Goal: Information Seeking & Learning: Learn about a topic

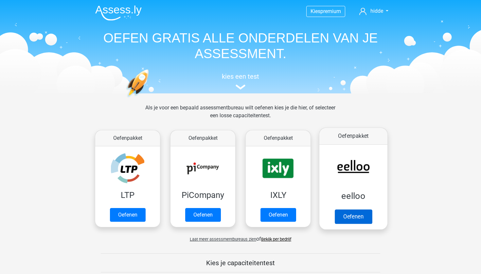
click at [347, 217] on link "Oefenen" at bounding box center [352, 217] width 37 height 14
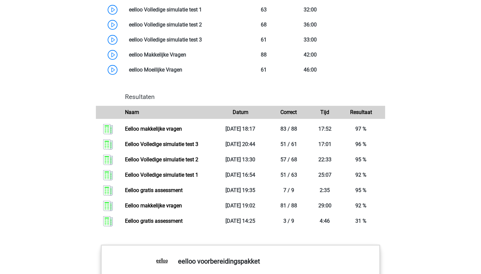
scroll to position [601, 0]
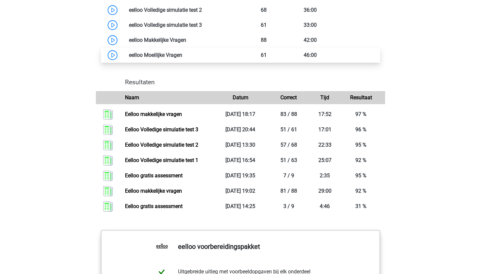
click at [182, 58] on link at bounding box center [182, 55] width 0 height 6
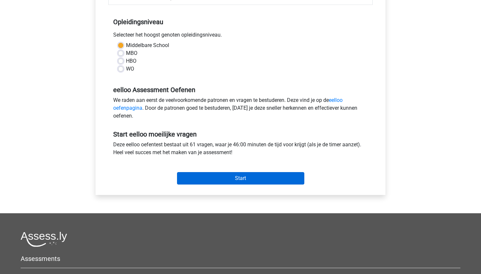
scroll to position [136, 0]
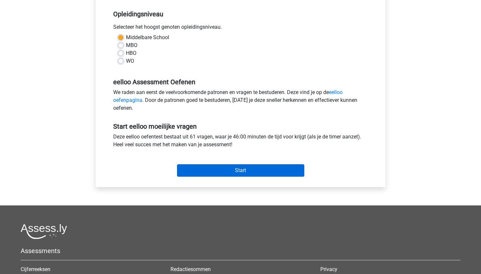
click at [221, 174] on input "Start" at bounding box center [240, 170] width 127 height 12
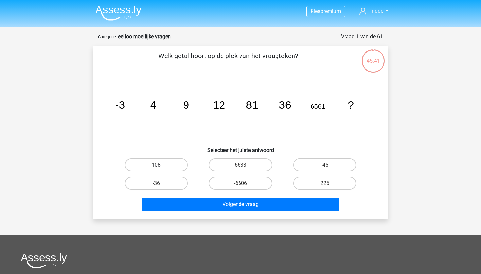
click at [186, 164] on label "108" at bounding box center [156, 165] width 63 height 13
click at [161, 165] on input "108" at bounding box center [158, 167] width 4 height 4
radio input "true"
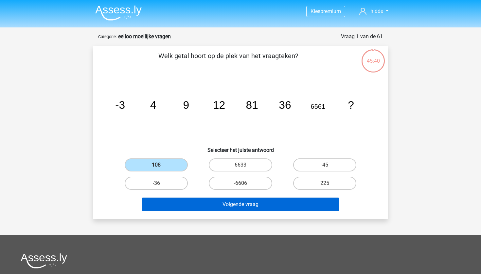
click at [199, 203] on button "Volgende vraag" at bounding box center [241, 205] width 198 height 14
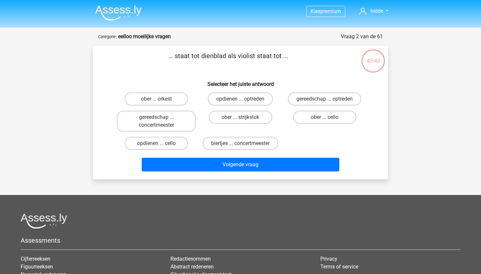
scroll to position [33, 0]
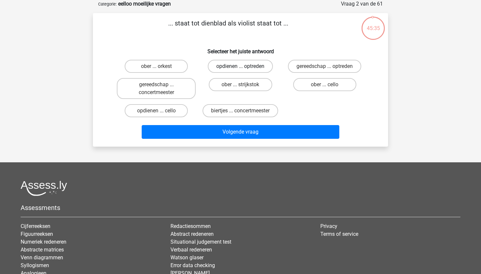
click at [242, 65] on label "opdienen ... optreden" at bounding box center [240, 66] width 65 height 13
click at [242, 66] on input "opdienen ... optreden" at bounding box center [242, 68] width 4 height 4
radio input "true"
click at [231, 85] on label "ober ... strijkstok" at bounding box center [240, 84] width 63 height 13
click at [240, 85] on input "ober ... strijkstok" at bounding box center [242, 87] width 4 height 4
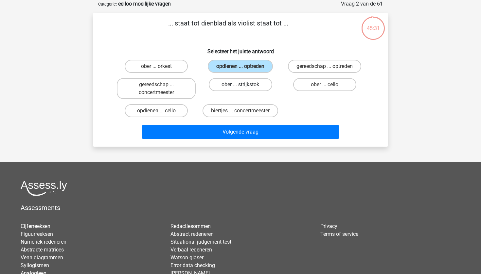
radio input "true"
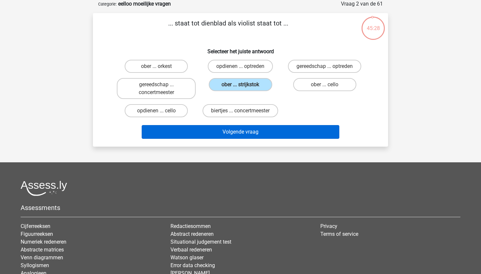
click at [240, 133] on button "Volgende vraag" at bounding box center [241, 132] width 198 height 14
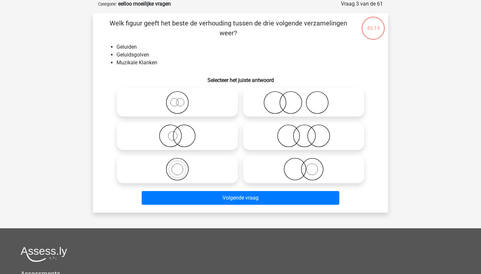
click at [293, 103] on icon at bounding box center [304, 102] width 116 height 23
click at [303, 99] on input "radio" at bounding box center [305, 97] width 4 height 4
radio input "true"
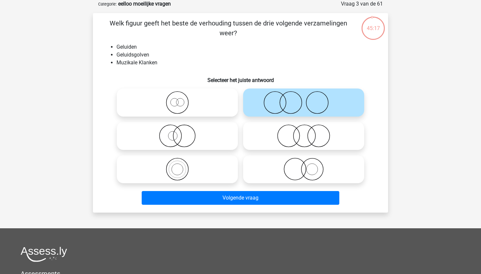
click at [285, 159] on icon at bounding box center [304, 169] width 116 height 23
click at [303, 162] on input "radio" at bounding box center [305, 164] width 4 height 4
radio input "true"
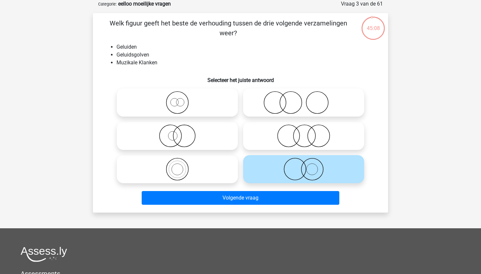
click at [189, 169] on icon at bounding box center [177, 169] width 116 height 23
click at [181, 166] on input "radio" at bounding box center [179, 164] width 4 height 4
radio input "true"
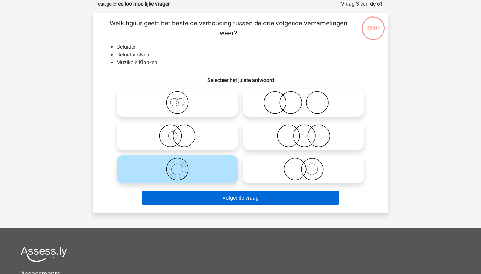
click at [220, 198] on button "Volgende vraag" at bounding box center [241, 198] width 198 height 14
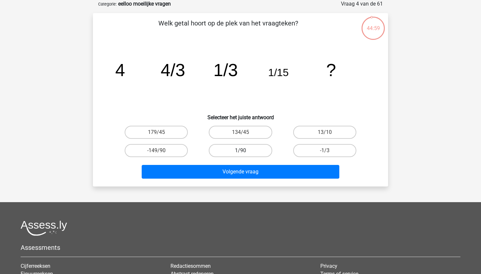
click at [254, 152] on label "1/90" at bounding box center [240, 150] width 63 height 13
click at [245, 152] on input "1/90" at bounding box center [242, 153] width 4 height 4
radio input "true"
click at [253, 181] on div "Welk getal hoort op de plek van het vraagteken? image/svg+xml 4 4/3 1/3 1/15 ? …" at bounding box center [240, 100] width 295 height 174
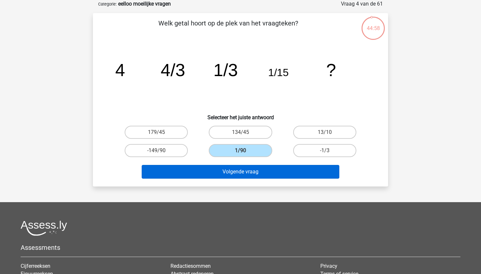
click at [266, 171] on button "Volgende vraag" at bounding box center [241, 172] width 198 height 14
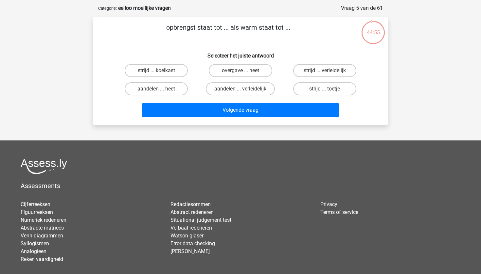
scroll to position [29, 0]
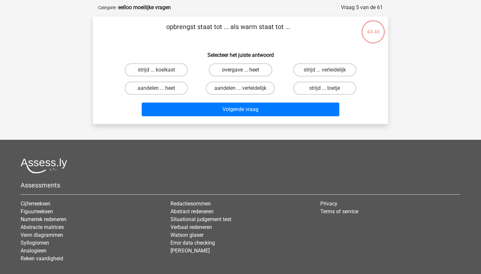
click at [255, 73] on label "overgave ... heet" at bounding box center [240, 69] width 63 height 13
click at [245, 73] on input "overgave ... heet" at bounding box center [242, 72] width 4 height 4
radio input "true"
click at [331, 89] on label "strijd ... toetje" at bounding box center [324, 88] width 63 height 13
click at [329, 89] on input "strijd ... toetje" at bounding box center [326, 90] width 4 height 4
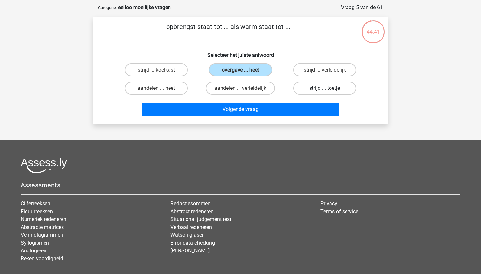
radio input "true"
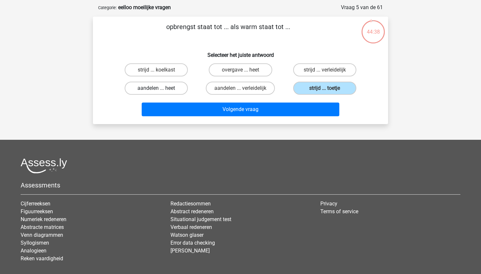
click at [143, 93] on label "aandelen ... heet" at bounding box center [156, 88] width 63 height 13
click at [156, 93] on input "aandelen ... heet" at bounding box center [158, 90] width 4 height 4
radio input "true"
click at [240, 64] on label "overgave ... heet" at bounding box center [240, 69] width 63 height 13
click at [240, 70] on input "overgave ... heet" at bounding box center [242, 72] width 4 height 4
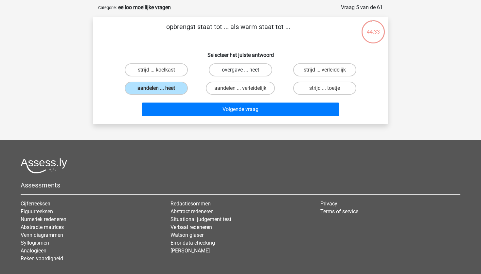
radio input "true"
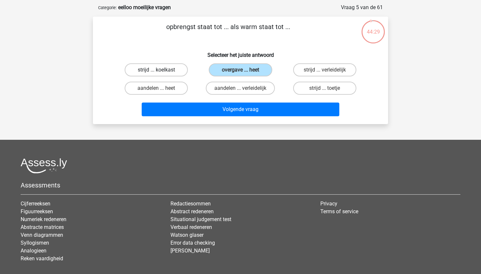
click at [155, 71] on label "strijd ... koelkast" at bounding box center [156, 69] width 63 height 13
click at [156, 71] on input "strijd ... koelkast" at bounding box center [158, 72] width 4 height 4
radio input "true"
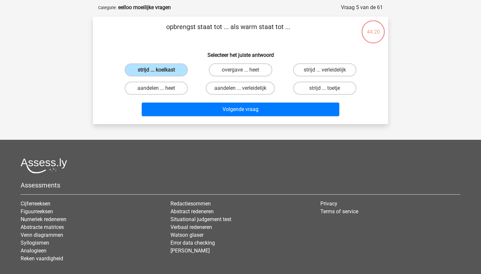
click at [327, 73] on input "strijd ... verleidelijk" at bounding box center [326, 72] width 4 height 4
radio input "true"
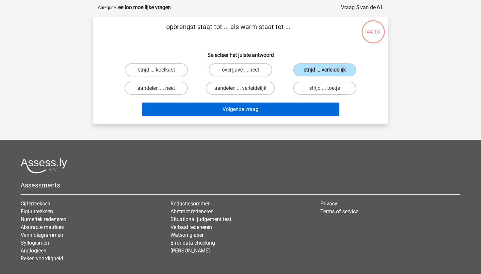
click at [260, 113] on button "Volgende vraag" at bounding box center [241, 110] width 198 height 14
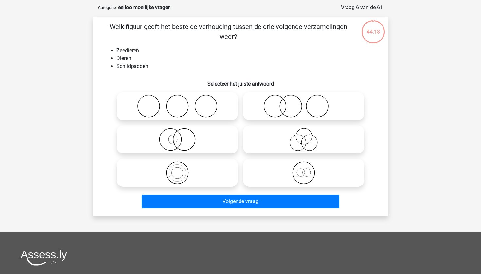
scroll to position [33, 0]
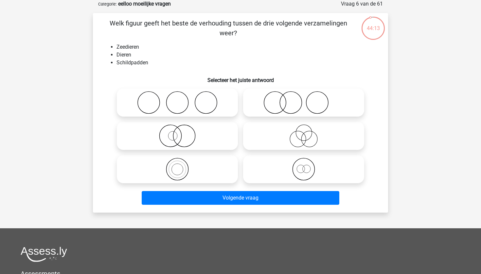
click at [194, 175] on icon at bounding box center [177, 169] width 116 height 23
click at [181, 166] on input "radio" at bounding box center [179, 164] width 4 height 4
radio input "true"
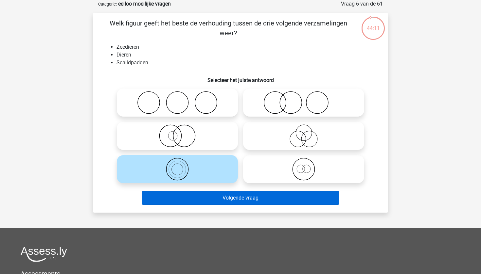
click at [203, 201] on button "Volgende vraag" at bounding box center [241, 198] width 198 height 14
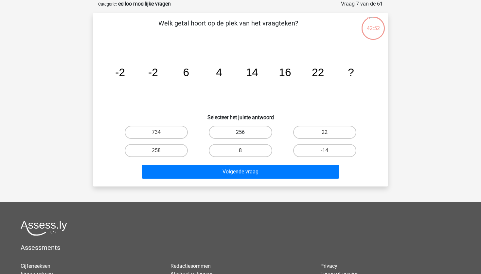
click at [243, 127] on label "256" at bounding box center [240, 132] width 63 height 13
click at [243, 132] on input "256" at bounding box center [242, 134] width 4 height 4
radio input "true"
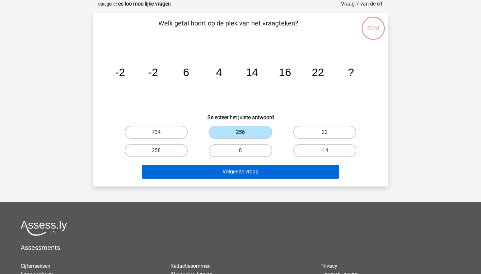
click at [243, 171] on button "Volgende vraag" at bounding box center [241, 172] width 198 height 14
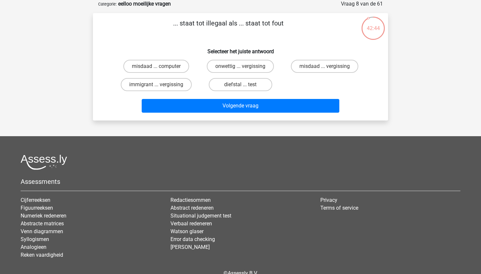
click at [219, 76] on div "diefstal ... test" at bounding box center [240, 85] width 84 height 18
click at [246, 62] on label "onwettig ... vergissing" at bounding box center [240, 66] width 67 height 13
click at [245, 66] on input "onwettig ... vergissing" at bounding box center [242, 68] width 4 height 4
radio input "true"
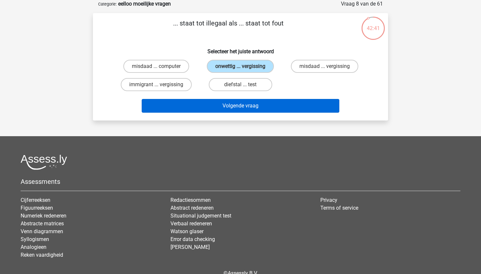
click at [248, 108] on button "Volgende vraag" at bounding box center [241, 106] width 198 height 14
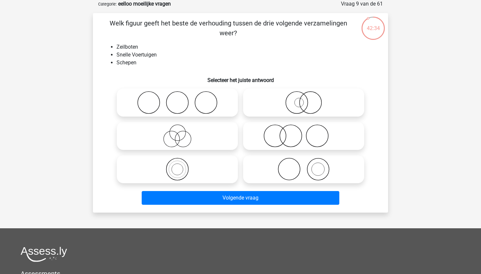
click at [307, 102] on circle at bounding box center [296, 103] width 22 height 22
click at [308, 99] on input "radio" at bounding box center [305, 97] width 4 height 4
radio input "true"
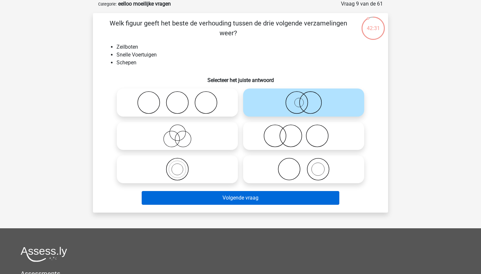
click at [267, 201] on button "Volgende vraag" at bounding box center [241, 198] width 198 height 14
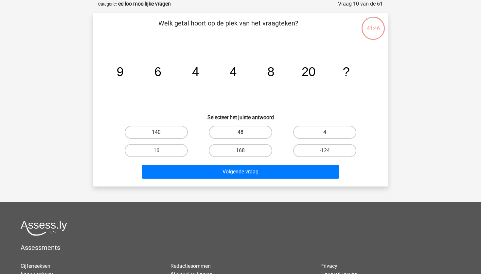
click at [254, 132] on label "48" at bounding box center [240, 132] width 63 height 13
click at [245, 132] on input "48" at bounding box center [242, 134] width 4 height 4
radio input "true"
click at [164, 129] on label "140" at bounding box center [156, 132] width 63 height 13
click at [161, 132] on input "140" at bounding box center [158, 134] width 4 height 4
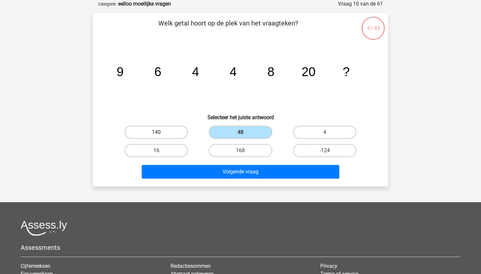
radio input "true"
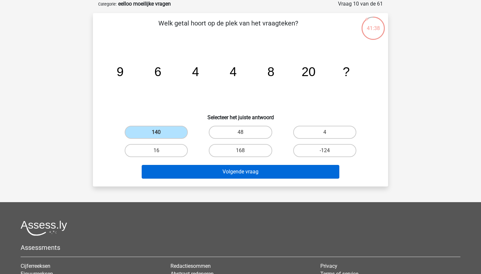
click at [263, 175] on button "Volgende vraag" at bounding box center [241, 172] width 198 height 14
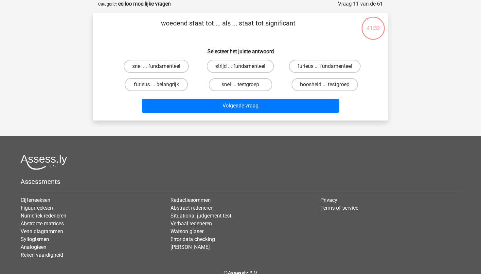
click at [160, 80] on label "furieus ... belangrijk" at bounding box center [156, 84] width 63 height 13
click at [160, 85] on input "furieus ... belangrijk" at bounding box center [158, 87] width 4 height 4
radio input "true"
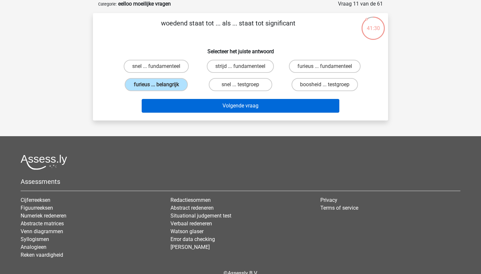
click at [201, 111] on button "Volgende vraag" at bounding box center [241, 106] width 198 height 14
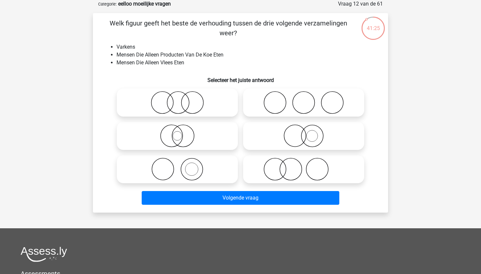
click at [194, 163] on icon at bounding box center [177, 169] width 116 height 23
click at [181, 163] on input "radio" at bounding box center [179, 164] width 4 height 4
radio input "true"
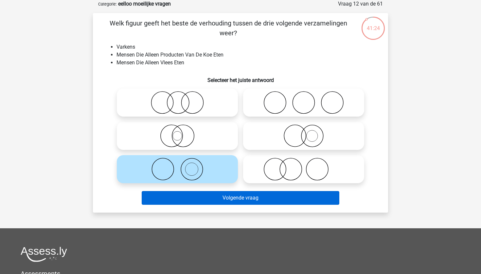
click at [218, 200] on button "Volgende vraag" at bounding box center [241, 198] width 198 height 14
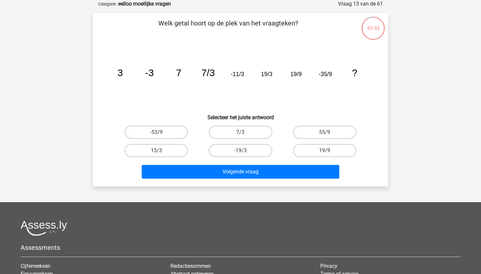
click at [328, 134] on input "55/9" at bounding box center [326, 134] width 4 height 4
radio input "true"
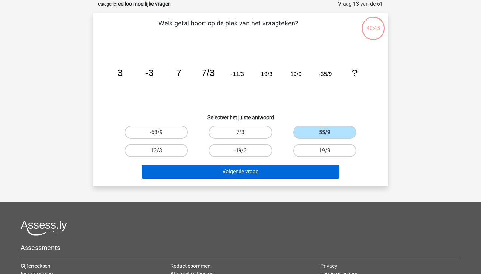
click at [260, 172] on button "Volgende vraag" at bounding box center [241, 172] width 198 height 14
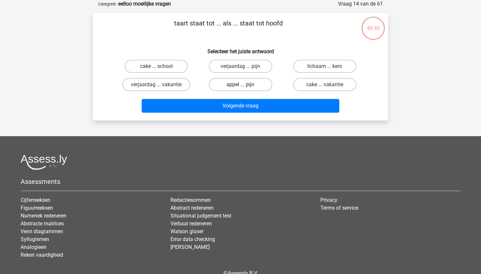
click at [241, 84] on label "appel ... pijn" at bounding box center [240, 84] width 63 height 13
click at [241, 85] on input "appel ... pijn" at bounding box center [242, 87] width 4 height 4
radio input "true"
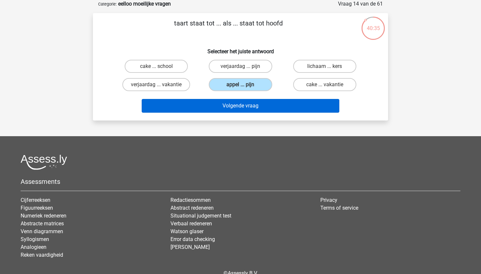
click at [255, 106] on button "Volgende vraag" at bounding box center [241, 106] width 198 height 14
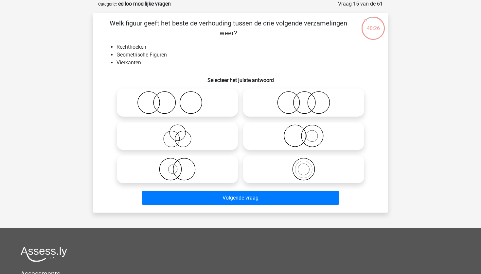
click at [293, 161] on icon at bounding box center [304, 169] width 116 height 23
click at [303, 162] on input "radio" at bounding box center [305, 164] width 4 height 4
radio input "true"
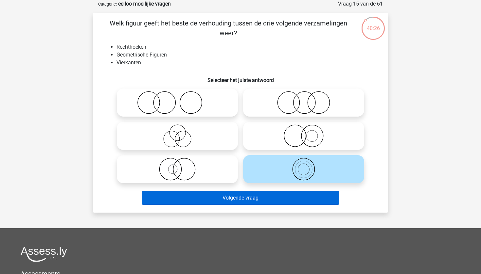
click at [277, 192] on button "Volgende vraag" at bounding box center [241, 198] width 198 height 14
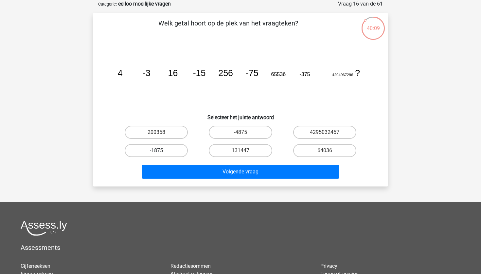
click at [173, 148] on label "-1875" at bounding box center [156, 150] width 63 height 13
click at [161, 151] on input "-1875" at bounding box center [158, 153] width 4 height 4
radio input "true"
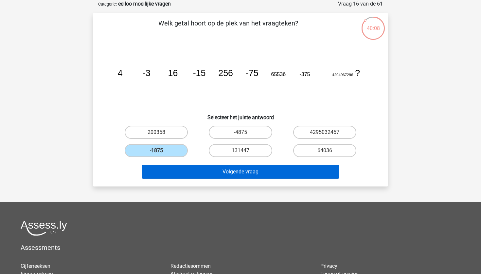
click at [197, 170] on button "Volgende vraag" at bounding box center [241, 172] width 198 height 14
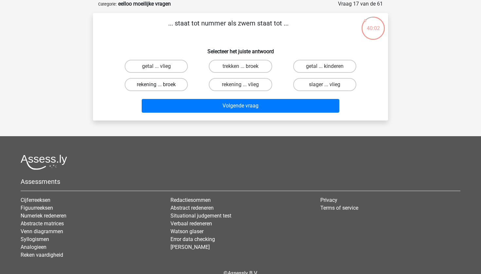
click at [171, 86] on label "rekening ... broek" at bounding box center [156, 84] width 63 height 13
click at [161, 86] on input "rekening ... broek" at bounding box center [158, 87] width 4 height 4
radio input "true"
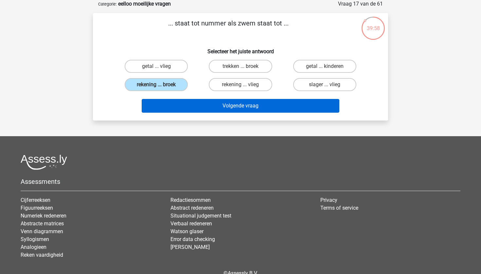
click at [208, 109] on button "Volgende vraag" at bounding box center [241, 106] width 198 height 14
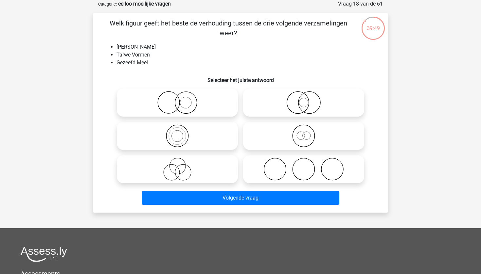
click at [290, 140] on icon at bounding box center [304, 136] width 116 height 23
click at [303, 133] on input "radio" at bounding box center [305, 130] width 4 height 4
radio input "true"
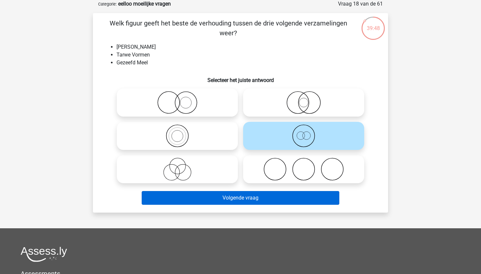
click at [284, 199] on button "Volgende vraag" at bounding box center [241, 198] width 198 height 14
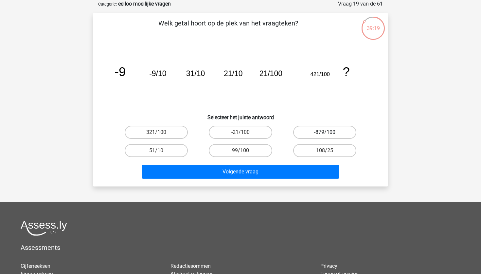
click at [325, 130] on label "-879/100" at bounding box center [324, 132] width 63 height 13
click at [325, 132] on input "-879/100" at bounding box center [326, 134] width 4 height 4
radio input "true"
click at [166, 130] on label "321/100" at bounding box center [156, 132] width 63 height 13
click at [161, 132] on input "321/100" at bounding box center [158, 134] width 4 height 4
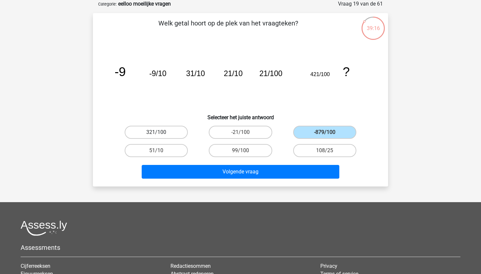
radio input "true"
click at [338, 131] on label "-879/100" at bounding box center [324, 132] width 63 height 13
click at [329, 132] on input "-879/100" at bounding box center [326, 134] width 4 height 4
radio input "true"
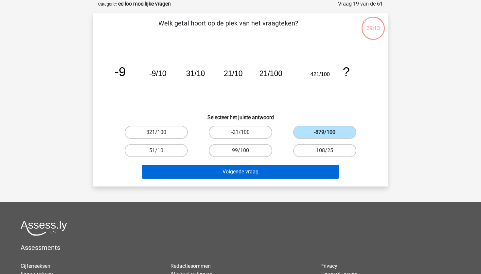
click at [277, 172] on button "Volgende vraag" at bounding box center [241, 172] width 198 height 14
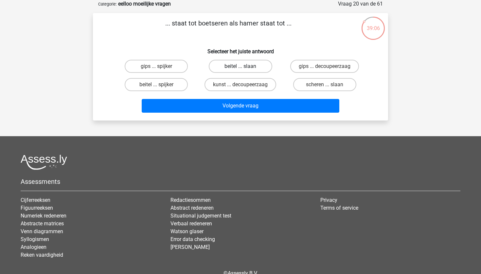
click at [240, 64] on label "beitel ... slaan" at bounding box center [240, 66] width 63 height 13
click at [240, 66] on input "beitel ... slaan" at bounding box center [242, 68] width 4 height 4
radio input "true"
click at [309, 68] on label "gips ... decoupeerzaag" at bounding box center [324, 66] width 69 height 13
click at [324, 68] on input "gips ... decoupeerzaag" at bounding box center [326, 68] width 4 height 4
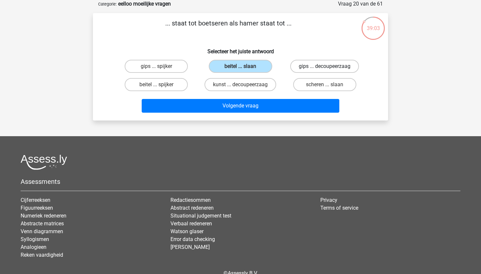
radio input "true"
click at [158, 87] on input "beitel ... spijker" at bounding box center [158, 87] width 4 height 4
radio input "true"
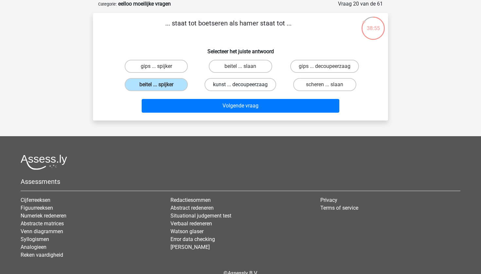
click at [241, 82] on label "kunst ... decoupeerzaag" at bounding box center [240, 84] width 72 height 13
click at [241, 85] on input "kunst ... decoupeerzaag" at bounding box center [242, 87] width 4 height 4
radio input "true"
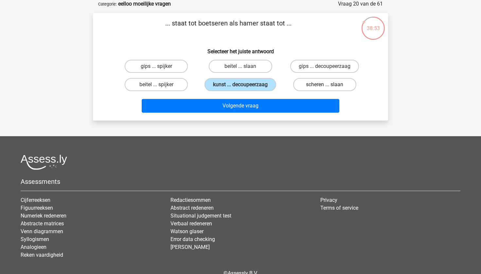
click at [312, 89] on label "scheren ... slaan" at bounding box center [324, 84] width 63 height 13
click at [324, 89] on input "scheren ... slaan" at bounding box center [326, 87] width 4 height 4
radio input "true"
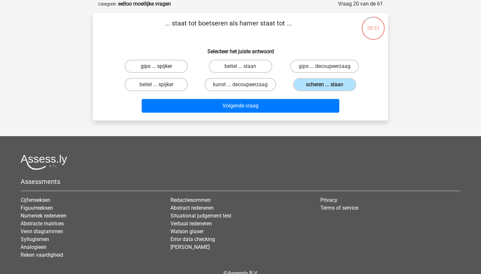
click at [151, 62] on label "gips ... spijker" at bounding box center [156, 66] width 63 height 13
click at [156, 66] on input "gips ... spijker" at bounding box center [158, 68] width 4 height 4
radio input "true"
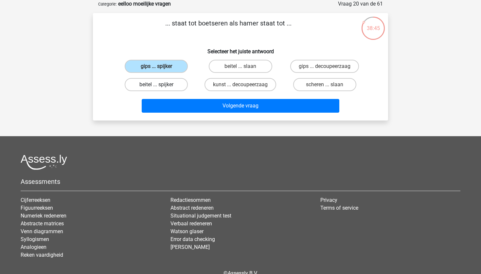
click at [152, 87] on label "beitel ... spijker" at bounding box center [156, 84] width 63 height 13
click at [156, 87] on input "beitel ... spijker" at bounding box center [158, 87] width 4 height 4
radio input "true"
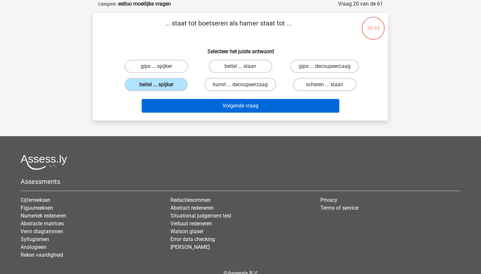
click at [185, 105] on button "Volgende vraag" at bounding box center [241, 106] width 198 height 14
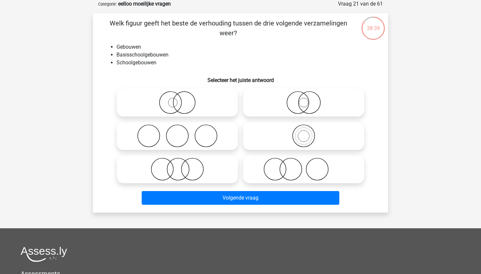
click at [268, 133] on icon at bounding box center [304, 136] width 116 height 23
click at [303, 133] on input "radio" at bounding box center [305, 130] width 4 height 4
radio input "true"
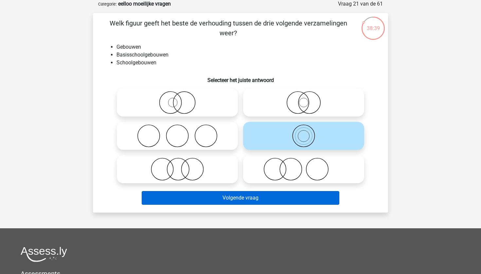
click at [267, 202] on button "Volgende vraag" at bounding box center [241, 198] width 198 height 14
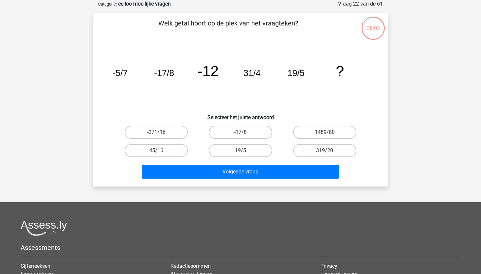
click at [167, 150] on label "45/16" at bounding box center [156, 150] width 63 height 13
click at [161, 151] on input "45/16" at bounding box center [158, 153] width 4 height 4
radio input "true"
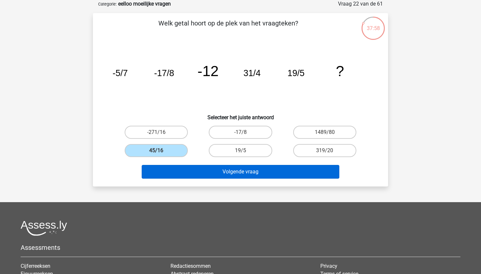
click at [257, 172] on button "Volgende vraag" at bounding box center [241, 172] width 198 height 14
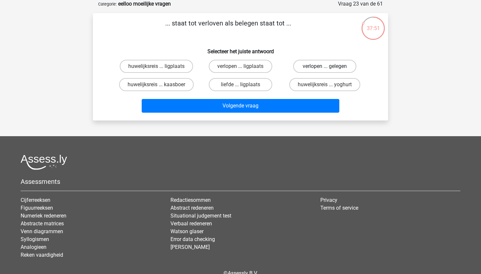
click at [321, 65] on label "verlopen ... gelegen" at bounding box center [324, 66] width 63 height 13
click at [324, 66] on input "verlopen ... gelegen" at bounding box center [326, 68] width 4 height 4
radio input "true"
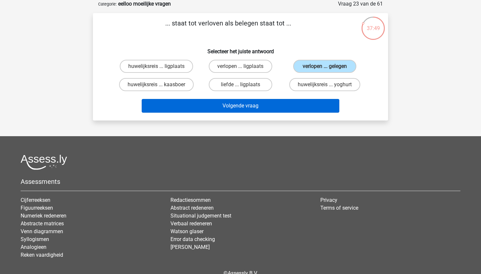
click at [261, 110] on button "Volgende vraag" at bounding box center [241, 106] width 198 height 14
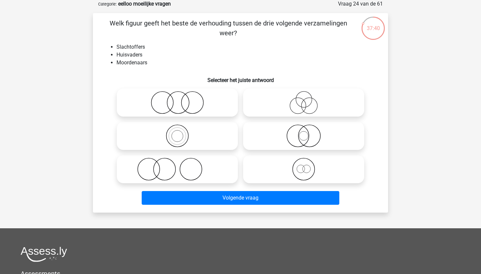
click at [300, 109] on icon at bounding box center [304, 102] width 116 height 23
click at [303, 99] on input "radio" at bounding box center [305, 97] width 4 height 4
radio input "true"
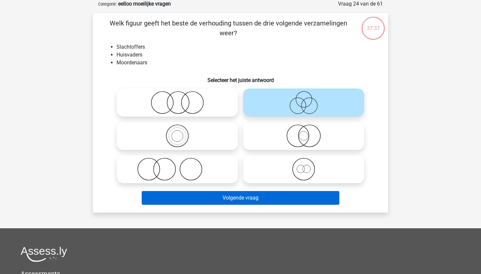
click at [267, 203] on button "Volgende vraag" at bounding box center [241, 198] width 198 height 14
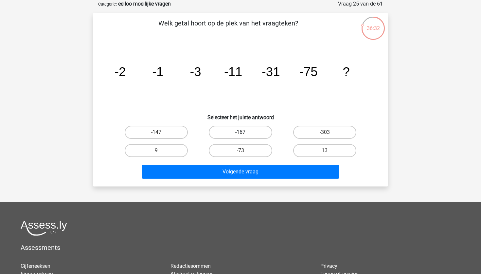
click at [247, 135] on label "-167" at bounding box center [240, 132] width 63 height 13
click at [245, 135] on input "-167" at bounding box center [242, 134] width 4 height 4
radio input "true"
click at [170, 135] on label "-147" at bounding box center [156, 132] width 63 height 13
click at [161, 135] on input "-147" at bounding box center [158, 134] width 4 height 4
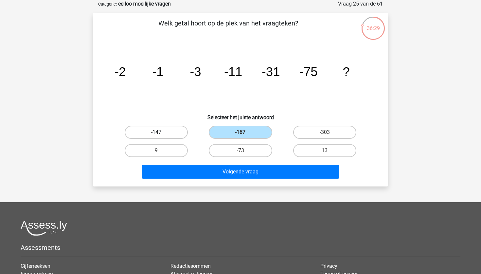
radio input "true"
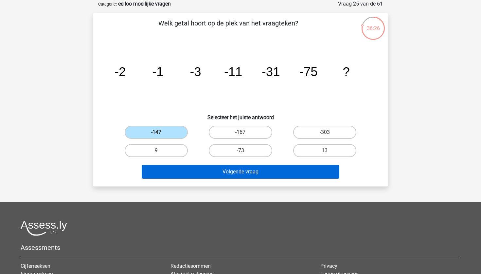
click at [226, 176] on button "Volgende vraag" at bounding box center [241, 172] width 198 height 14
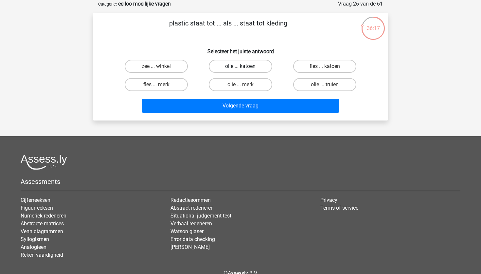
click at [250, 64] on label "olie ... katoen" at bounding box center [240, 66] width 63 height 13
click at [245, 66] on input "olie ... katoen" at bounding box center [242, 68] width 4 height 4
radio input "true"
click at [320, 65] on label "fles ... katoen" at bounding box center [324, 66] width 63 height 13
click at [324, 66] on input "fles ... katoen" at bounding box center [326, 68] width 4 height 4
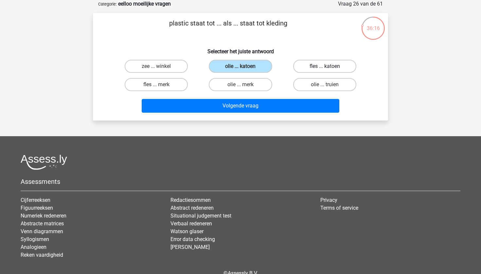
radio input "true"
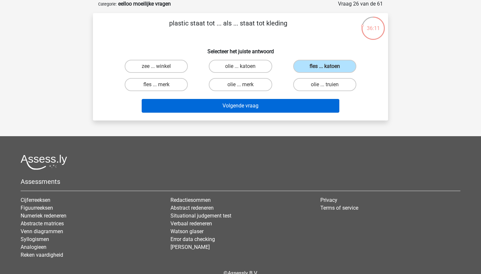
click at [287, 107] on button "Volgende vraag" at bounding box center [241, 106] width 198 height 14
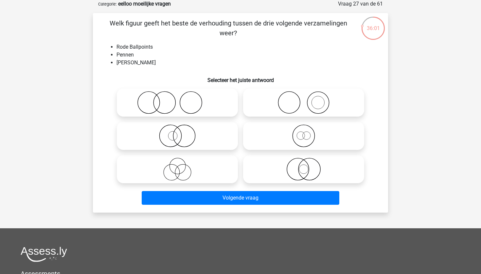
click at [322, 90] on label at bounding box center [303, 103] width 121 height 28
click at [308, 95] on input "radio" at bounding box center [305, 97] width 4 height 4
radio input "true"
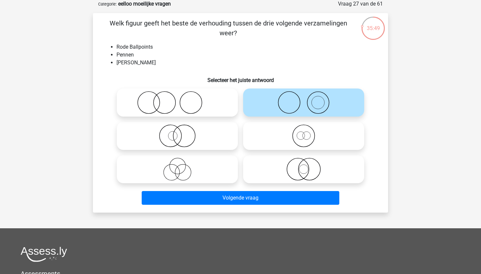
click at [312, 171] on icon at bounding box center [304, 169] width 116 height 23
click at [308, 166] on input "radio" at bounding box center [305, 164] width 4 height 4
radio input "true"
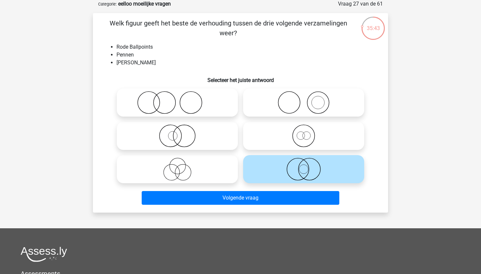
click at [336, 92] on icon at bounding box center [304, 102] width 116 height 23
click at [308, 95] on input "radio" at bounding box center [305, 97] width 4 height 4
radio input "true"
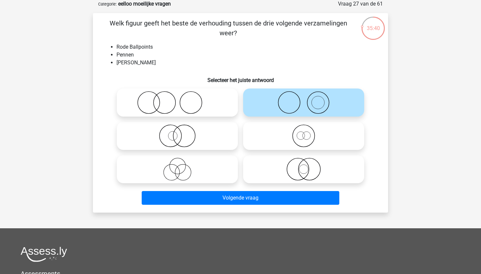
click at [314, 142] on icon at bounding box center [304, 136] width 116 height 23
click at [308, 133] on input "radio" at bounding box center [305, 130] width 4 height 4
radio input "true"
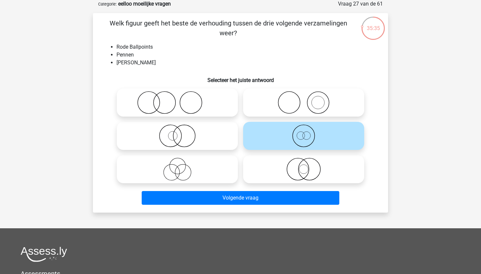
click at [282, 159] on icon at bounding box center [304, 169] width 116 height 23
click at [303, 162] on input "radio" at bounding box center [305, 164] width 4 height 4
radio input "true"
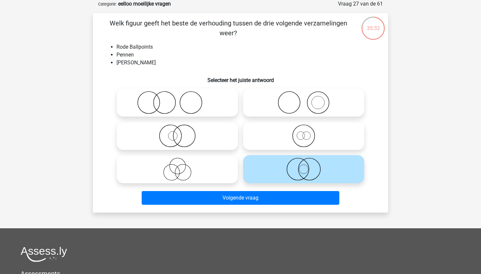
click at [181, 129] on input "radio" at bounding box center [179, 130] width 4 height 4
radio input "true"
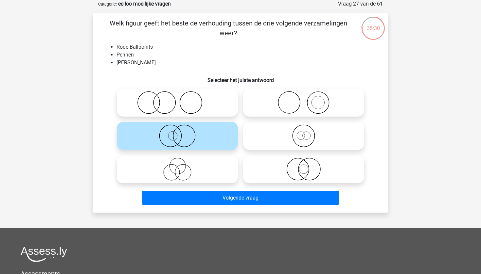
click at [295, 173] on icon at bounding box center [304, 169] width 116 height 23
click at [303, 166] on input "radio" at bounding box center [305, 164] width 4 height 4
radio input "true"
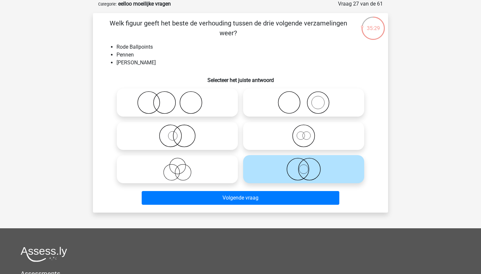
click at [259, 207] on div "Volgende vraag" at bounding box center [240, 199] width 252 height 16
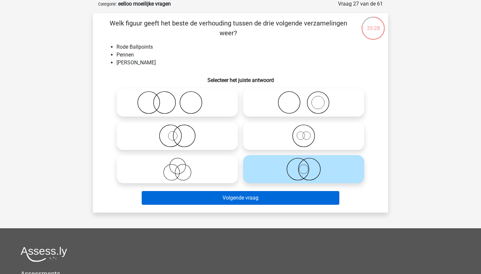
click at [264, 202] on button "Volgende vraag" at bounding box center [241, 198] width 198 height 14
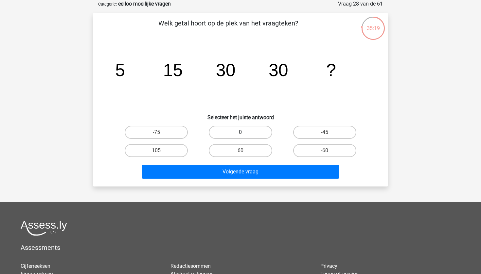
click at [237, 129] on label "0" at bounding box center [240, 132] width 63 height 13
click at [240, 132] on input "0" at bounding box center [242, 134] width 4 height 4
radio input "true"
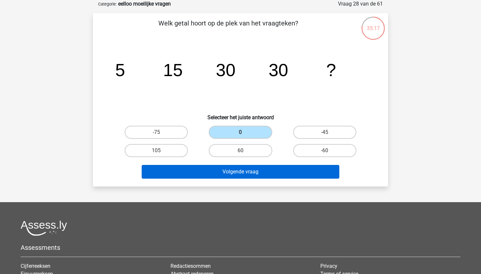
click at [236, 173] on button "Volgende vraag" at bounding box center [241, 172] width 198 height 14
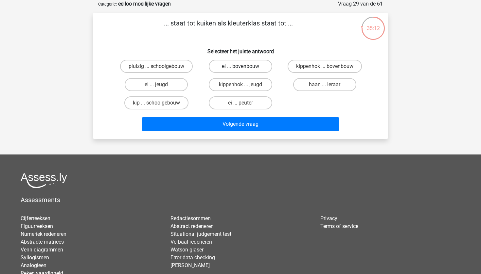
click at [246, 64] on label "ei ... bovenbouw" at bounding box center [240, 66] width 63 height 13
click at [245, 66] on input "ei ... bovenbouw" at bounding box center [242, 68] width 4 height 4
radio input "true"
click at [257, 102] on label "ei ... peuter" at bounding box center [240, 102] width 63 height 13
click at [245, 103] on input "ei ... peuter" at bounding box center [242, 105] width 4 height 4
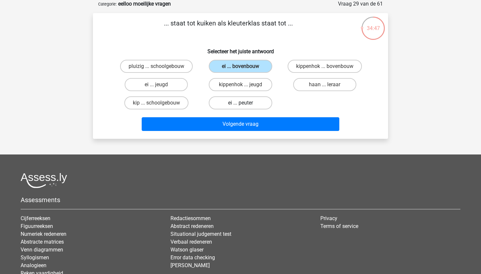
radio input "true"
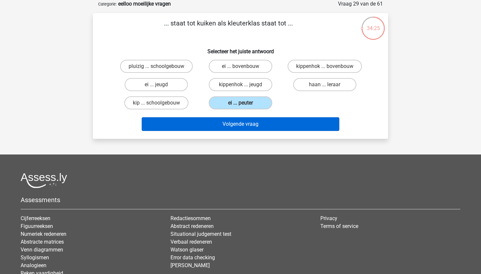
click at [236, 129] on button "Volgende vraag" at bounding box center [241, 124] width 198 height 14
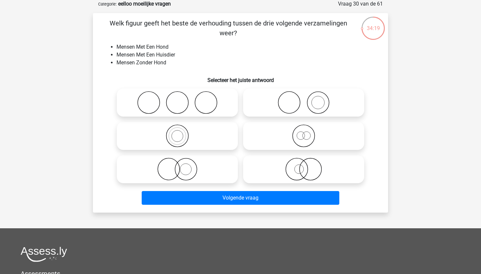
click at [185, 158] on icon at bounding box center [177, 169] width 116 height 23
click at [181, 162] on input "radio" at bounding box center [179, 164] width 4 height 4
radio input "true"
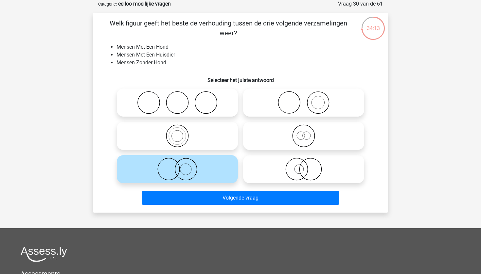
click at [300, 92] on icon at bounding box center [304, 102] width 116 height 23
click at [303, 95] on input "radio" at bounding box center [305, 97] width 4 height 4
radio input "true"
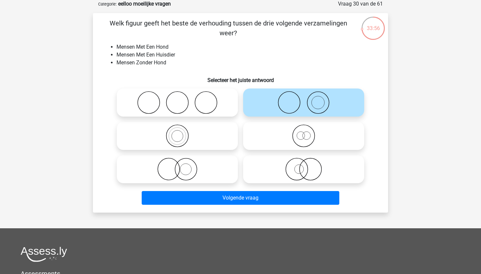
click at [182, 167] on icon at bounding box center [177, 169] width 116 height 23
click at [181, 166] on input "radio" at bounding box center [179, 164] width 4 height 4
radio input "true"
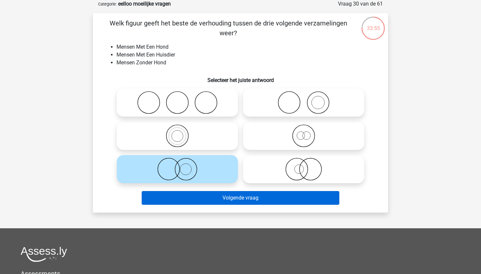
click at [208, 198] on button "Volgende vraag" at bounding box center [241, 198] width 198 height 14
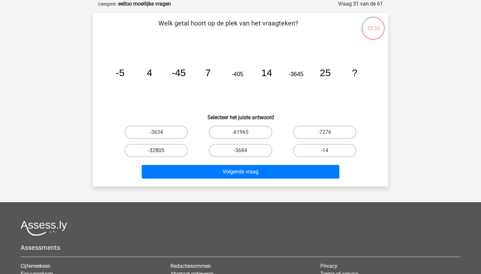
click at [155, 146] on label "-32805" at bounding box center [156, 150] width 63 height 13
click at [156, 151] on input "-32805" at bounding box center [158, 153] width 4 height 4
radio input "true"
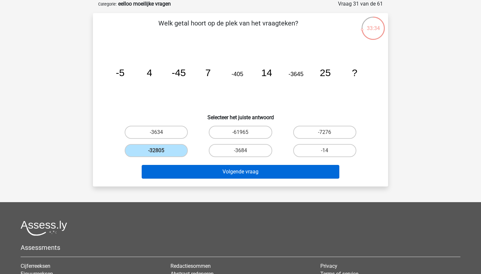
click at [226, 172] on button "Volgende vraag" at bounding box center [241, 172] width 198 height 14
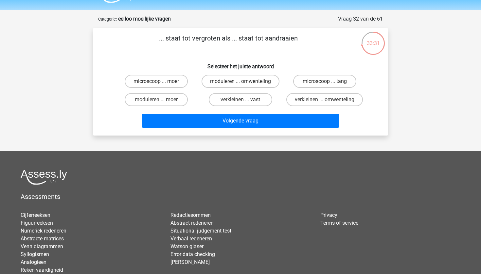
scroll to position [18, 0]
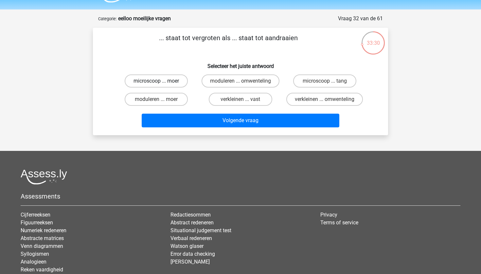
click at [153, 80] on label "microscoop ... moer" at bounding box center [156, 81] width 63 height 13
click at [156, 81] on input "microscoop ... moer" at bounding box center [158, 83] width 4 height 4
radio input "true"
click at [304, 77] on label "microscoop ... tang" at bounding box center [324, 81] width 63 height 13
click at [324, 81] on input "microscoop ... tang" at bounding box center [326, 83] width 4 height 4
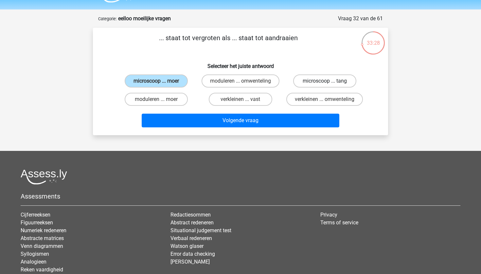
radio input "true"
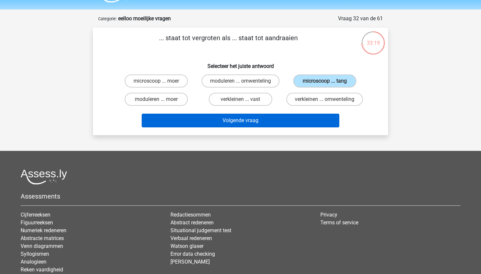
click at [262, 119] on button "Volgende vraag" at bounding box center [241, 121] width 198 height 14
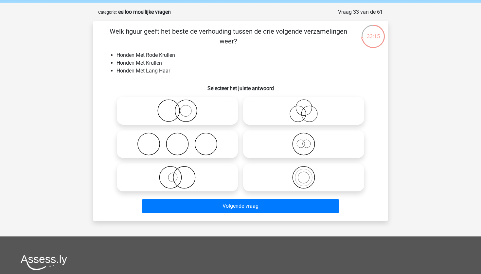
scroll to position [25, 0]
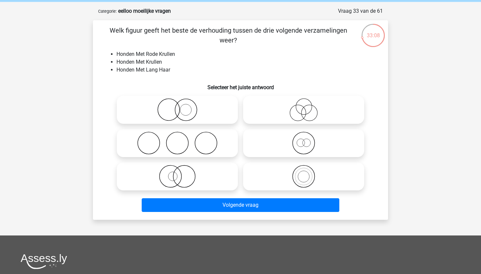
click at [192, 167] on icon at bounding box center [177, 176] width 116 height 23
click at [181, 169] on input "radio" at bounding box center [179, 171] width 4 height 4
radio input "true"
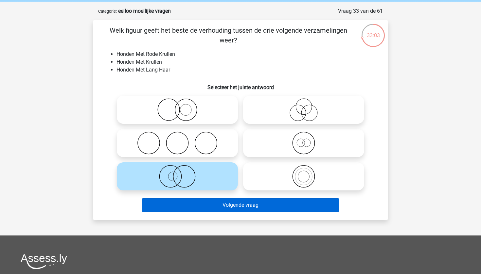
click at [216, 205] on button "Volgende vraag" at bounding box center [241, 205] width 198 height 14
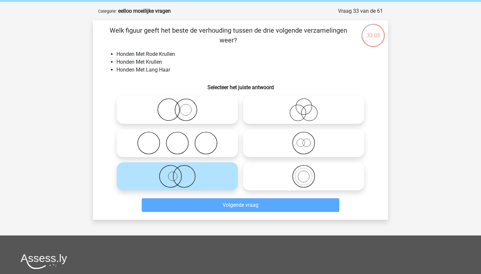
scroll to position [33, 0]
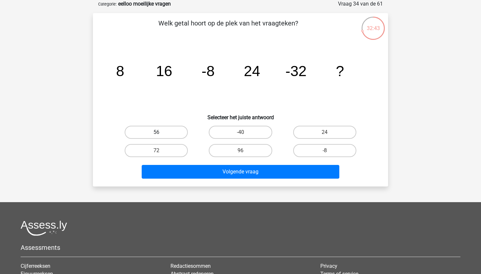
click at [173, 136] on label "56" at bounding box center [156, 132] width 63 height 13
click at [161, 136] on input "56" at bounding box center [158, 134] width 4 height 4
radio input "true"
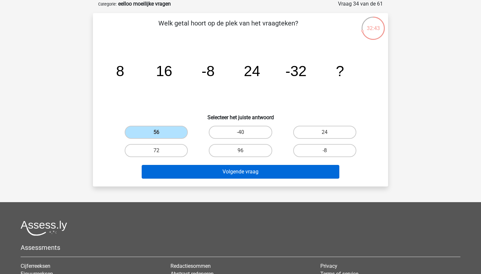
click at [217, 175] on button "Volgende vraag" at bounding box center [241, 172] width 198 height 14
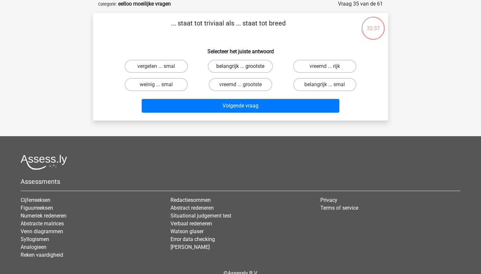
click at [227, 65] on label "belangrijk ... grootste" at bounding box center [240, 66] width 65 height 13
click at [240, 66] on input "belangrijk ... grootste" at bounding box center [242, 68] width 4 height 4
radio input "true"
click at [335, 67] on label "vreemd ... rijk" at bounding box center [324, 66] width 63 height 13
click at [329, 67] on input "vreemd ... rijk" at bounding box center [326, 68] width 4 height 4
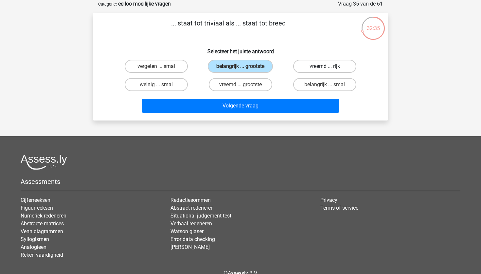
radio input "true"
click at [322, 83] on label "belangrijk ... smal" at bounding box center [324, 84] width 63 height 13
click at [324, 85] on input "belangrijk ... smal" at bounding box center [326, 87] width 4 height 4
radio input "true"
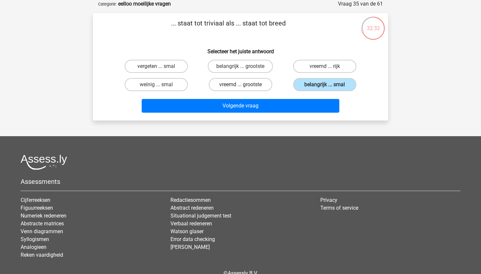
click at [253, 84] on label "vreemd ... grootste" at bounding box center [240, 84] width 63 height 13
click at [245, 85] on input "vreemd ... grootste" at bounding box center [242, 87] width 4 height 4
radio input "true"
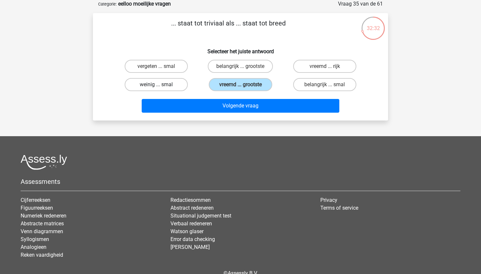
click at [162, 85] on label "weinig ... smal" at bounding box center [156, 84] width 63 height 13
click at [161, 85] on input "weinig ... smal" at bounding box center [158, 87] width 4 height 4
radio input "true"
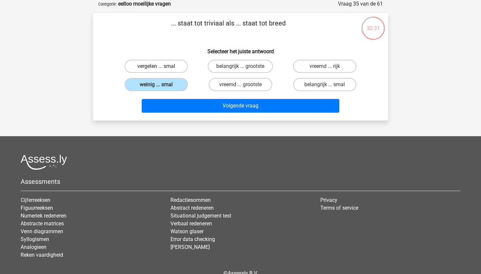
click at [175, 64] on label "vergeten ... smal" at bounding box center [156, 66] width 63 height 13
click at [161, 66] on input "vergeten ... smal" at bounding box center [158, 68] width 4 height 4
radio input "true"
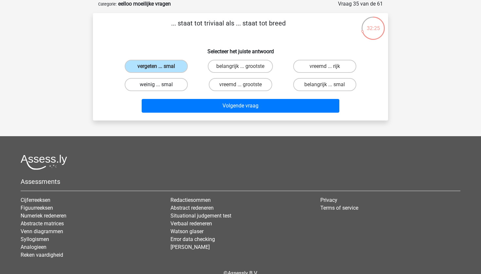
click at [168, 84] on label "weinig ... smal" at bounding box center [156, 84] width 63 height 13
click at [161, 85] on input "weinig ... smal" at bounding box center [158, 87] width 4 height 4
radio input "true"
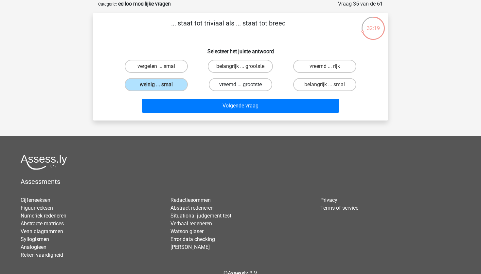
click at [248, 84] on label "vreemd ... grootste" at bounding box center [240, 84] width 63 height 13
click at [245, 85] on input "vreemd ... grootste" at bounding box center [242, 87] width 4 height 4
radio input "true"
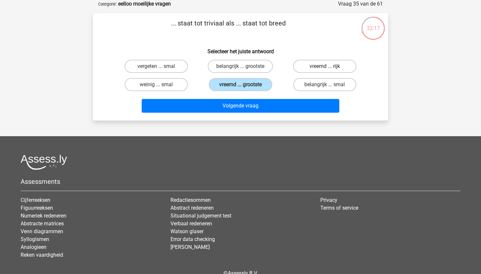
click at [328, 66] on label "vreemd ... rijk" at bounding box center [324, 66] width 63 height 13
click at [328, 66] on input "vreemd ... rijk" at bounding box center [326, 68] width 4 height 4
radio input "true"
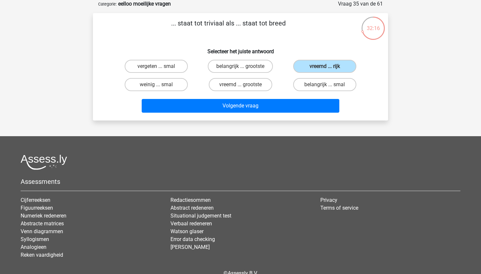
click at [328, 77] on div "belangrijk ... smal" at bounding box center [324, 85] width 84 height 18
click at [326, 84] on label "belangrijk ... smal" at bounding box center [324, 84] width 63 height 13
click at [326, 85] on input "belangrijk ... smal" at bounding box center [326, 87] width 4 height 4
radio input "true"
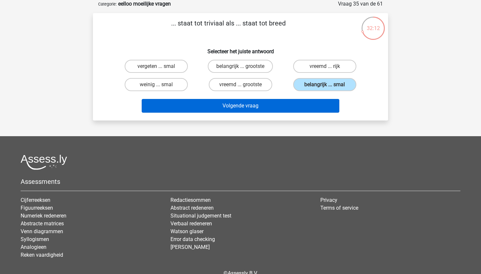
click at [265, 102] on button "Volgende vraag" at bounding box center [241, 106] width 198 height 14
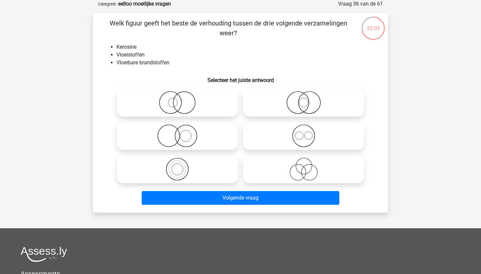
click at [202, 166] on icon at bounding box center [177, 169] width 116 height 23
click at [181, 166] on input "radio" at bounding box center [179, 164] width 4 height 4
radio input "true"
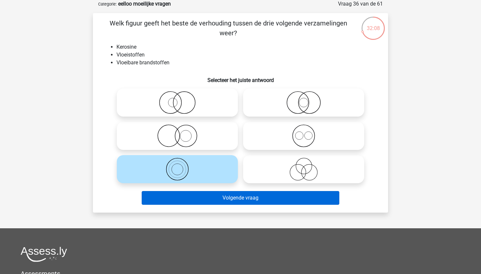
click at [214, 193] on button "Volgende vraag" at bounding box center [241, 198] width 198 height 14
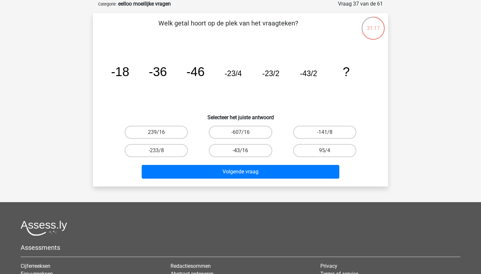
click at [254, 151] on label "-43/16" at bounding box center [240, 150] width 63 height 13
click at [245, 151] on input "-43/16" at bounding box center [242, 153] width 4 height 4
radio input "true"
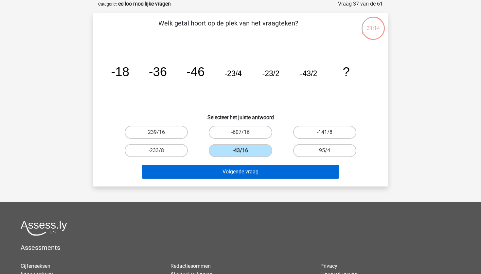
click at [265, 170] on button "Volgende vraag" at bounding box center [241, 172] width 198 height 14
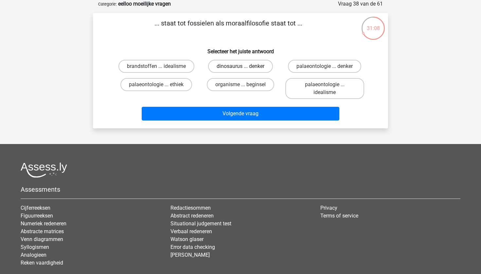
click at [235, 66] on label "dinosaurus ... denker" at bounding box center [240, 66] width 65 height 13
click at [240, 66] on input "dinosaurus ... denker" at bounding box center [242, 68] width 4 height 4
radio input "true"
click at [319, 65] on label "palaeontologie ... denker" at bounding box center [324, 66] width 73 height 13
click at [324, 66] on input "palaeontologie ... denker" at bounding box center [326, 68] width 4 height 4
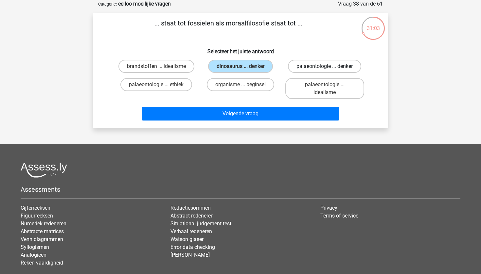
radio input "true"
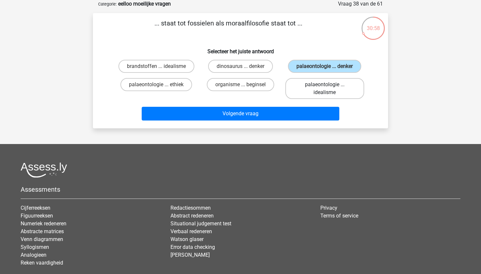
click at [339, 94] on label "palaeontologie ... idealisme" at bounding box center [324, 88] width 79 height 21
click at [329, 89] on input "palaeontologie ... idealisme" at bounding box center [326, 87] width 4 height 4
radio input "true"
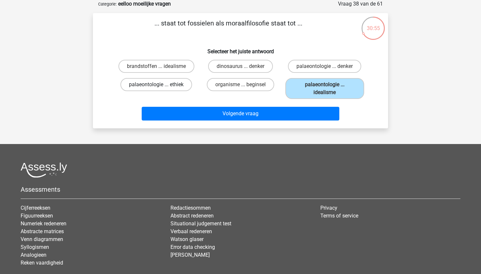
click at [178, 81] on label "palaeontologie ... ethiek" at bounding box center [156, 84] width 72 height 13
click at [161, 85] on input "palaeontologie ... ethiek" at bounding box center [158, 87] width 4 height 4
radio input "true"
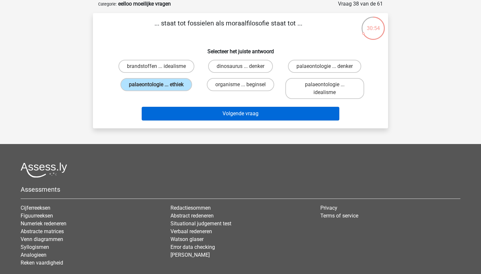
click at [209, 114] on button "Volgende vraag" at bounding box center [241, 114] width 198 height 14
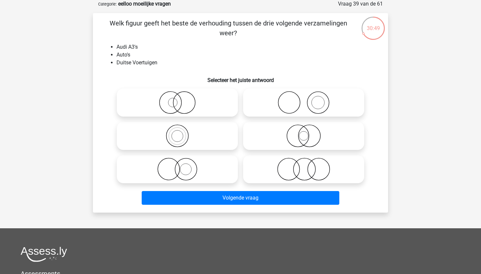
click at [202, 102] on icon at bounding box center [177, 102] width 116 height 23
click at [181, 99] on input "radio" at bounding box center [179, 97] width 4 height 4
radio input "true"
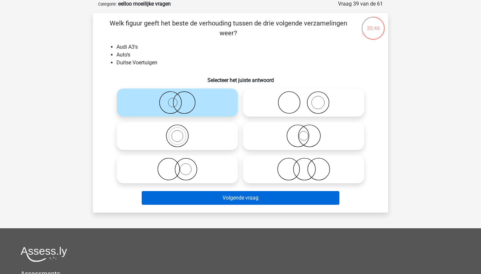
click at [242, 199] on button "Volgende vraag" at bounding box center [241, 198] width 198 height 14
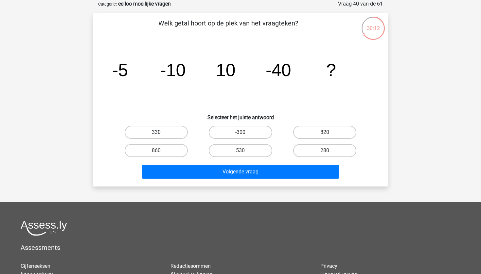
click at [149, 134] on label "330" at bounding box center [156, 132] width 63 height 13
click at [156, 134] on input "330" at bounding box center [158, 134] width 4 height 4
radio input "true"
click at [237, 135] on label "-300" at bounding box center [240, 132] width 63 height 13
click at [240, 135] on input "-300" at bounding box center [242, 134] width 4 height 4
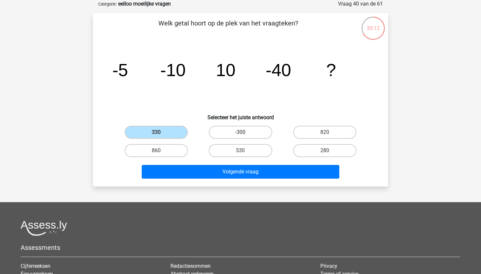
radio input "true"
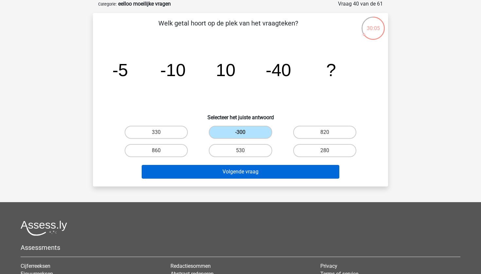
click at [267, 172] on button "Volgende vraag" at bounding box center [241, 172] width 198 height 14
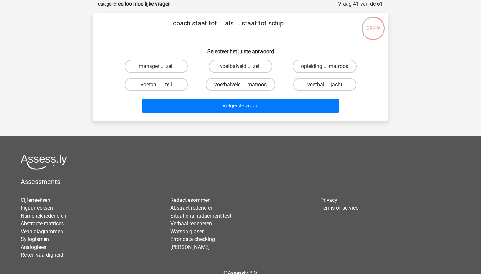
click at [247, 83] on label "voetbalveld ... matroos" at bounding box center [240, 84] width 69 height 13
click at [245, 85] on input "voetbalveld ... matroos" at bounding box center [242, 87] width 4 height 4
radio input "true"
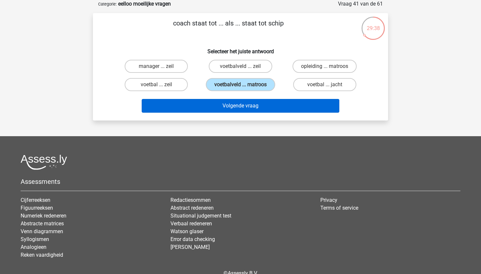
click at [213, 106] on button "Volgende vraag" at bounding box center [241, 106] width 198 height 14
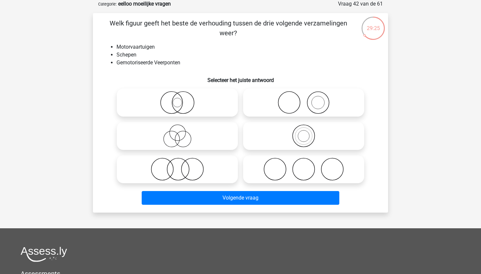
click at [181, 97] on circle at bounding box center [172, 103] width 22 height 22
click at [181, 97] on input "radio" at bounding box center [179, 97] width 4 height 4
radio input "true"
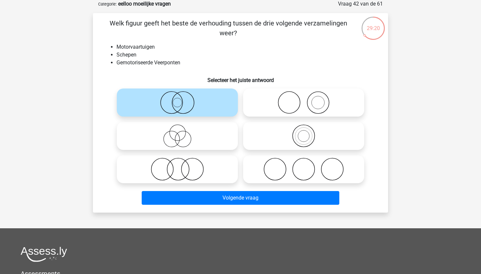
click at [325, 103] on icon at bounding box center [304, 102] width 116 height 23
click at [308, 99] on input "radio" at bounding box center [305, 97] width 4 height 4
radio input "true"
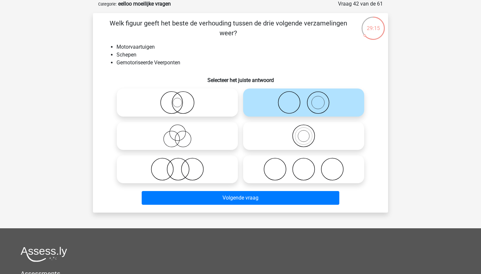
click at [284, 140] on icon at bounding box center [304, 136] width 116 height 23
click at [303, 133] on input "radio" at bounding box center [305, 130] width 4 height 4
radio input "true"
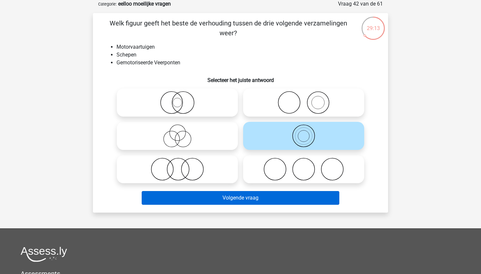
click at [283, 197] on button "Volgende vraag" at bounding box center [241, 198] width 198 height 14
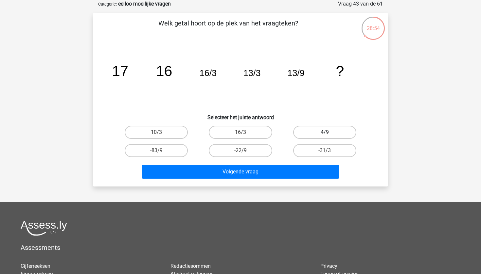
click at [330, 131] on label "4/9" at bounding box center [324, 132] width 63 height 13
click at [329, 132] on input "4/9" at bounding box center [326, 134] width 4 height 4
radio input "true"
click at [247, 151] on label "-22/9" at bounding box center [240, 150] width 63 height 13
click at [245, 151] on input "-22/9" at bounding box center [242, 153] width 4 height 4
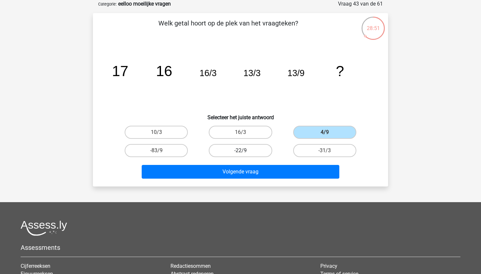
radio input "true"
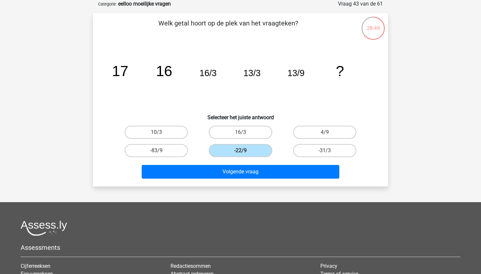
click at [327, 122] on div "Welk getal hoort op de plek van het vraagteken? image/svg+xml 17 16 16/3 13/3 1…" at bounding box center [240, 99] width 290 height 163
click at [325, 127] on label "4/9" at bounding box center [324, 132] width 63 height 13
click at [325, 132] on input "4/9" at bounding box center [326, 134] width 4 height 4
radio input "true"
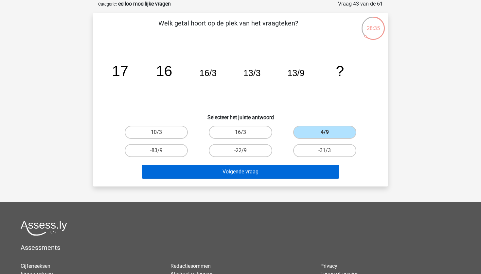
click at [290, 168] on button "Volgende vraag" at bounding box center [241, 172] width 198 height 14
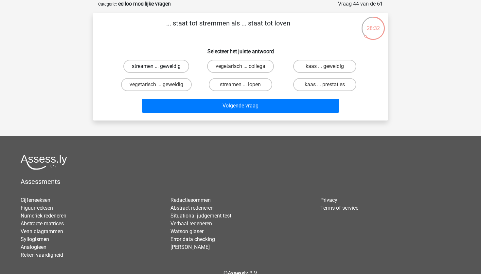
click at [157, 66] on label "streamen ... geweldig" at bounding box center [156, 66] width 66 height 13
click at [157, 66] on input "streamen ... geweldig" at bounding box center [158, 68] width 4 height 4
radio input "true"
click at [224, 83] on label "streamen ... lopen" at bounding box center [240, 84] width 63 height 13
click at [240, 85] on input "streamen ... lopen" at bounding box center [242, 87] width 4 height 4
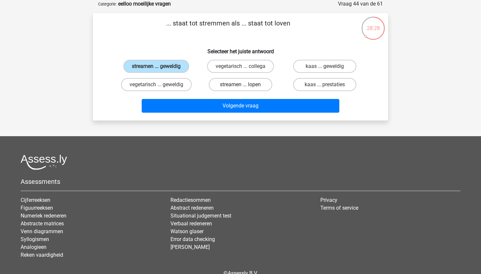
radio input "true"
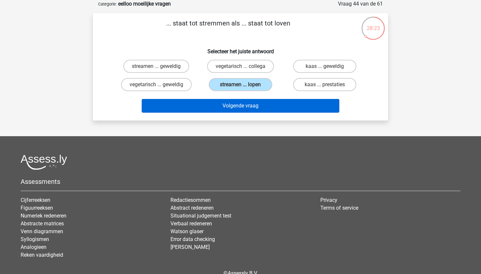
click at [279, 108] on button "Volgende vraag" at bounding box center [241, 106] width 198 height 14
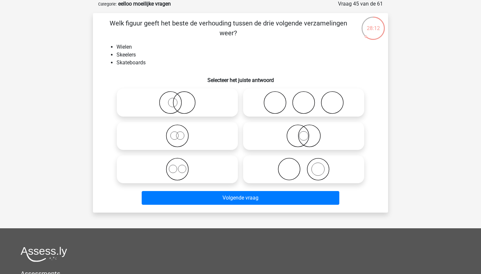
click at [280, 97] on icon at bounding box center [304, 102] width 116 height 23
click at [303, 97] on input "radio" at bounding box center [305, 97] width 4 height 4
radio input "true"
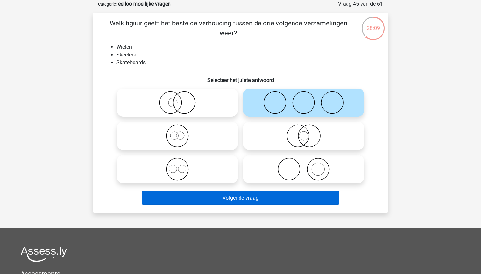
click at [235, 196] on button "Volgende vraag" at bounding box center [241, 198] width 198 height 14
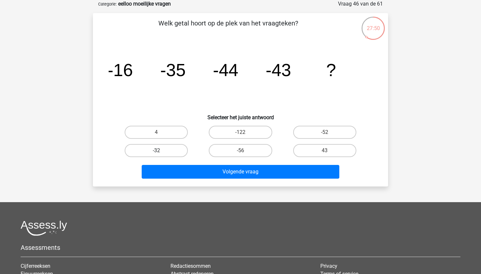
click at [144, 149] on label "-32" at bounding box center [156, 150] width 63 height 13
click at [156, 151] on input "-32" at bounding box center [158, 153] width 4 height 4
radio input "true"
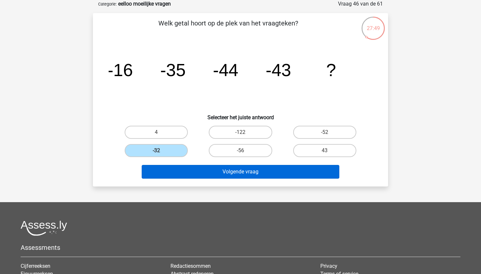
click at [189, 178] on button "Volgende vraag" at bounding box center [241, 172] width 198 height 14
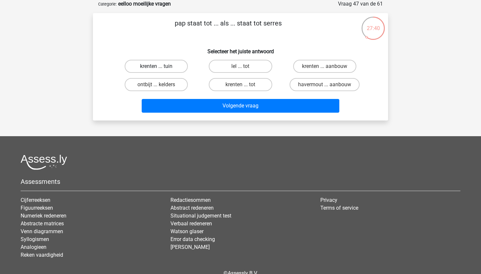
click at [178, 66] on label "krenten ... tuin" at bounding box center [156, 66] width 63 height 13
click at [161, 66] on input "krenten ... tuin" at bounding box center [158, 68] width 4 height 4
radio input "true"
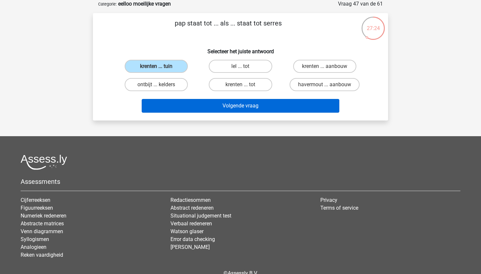
click at [275, 112] on button "Volgende vraag" at bounding box center [241, 106] width 198 height 14
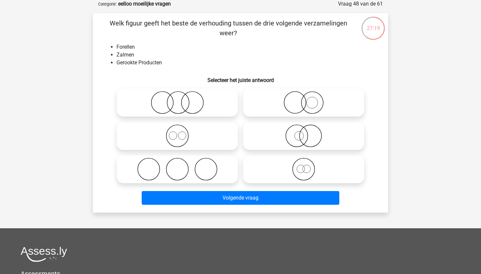
click at [187, 165] on icon at bounding box center [177, 169] width 116 height 23
click at [181, 165] on input "radio" at bounding box center [179, 164] width 4 height 4
radio input "true"
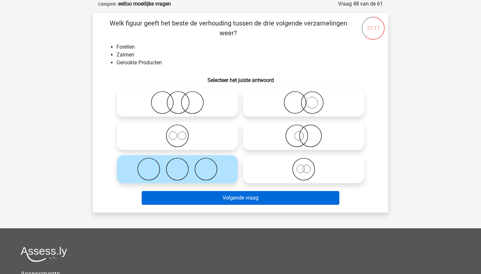
click at [218, 199] on button "Volgende vraag" at bounding box center [241, 198] width 198 height 14
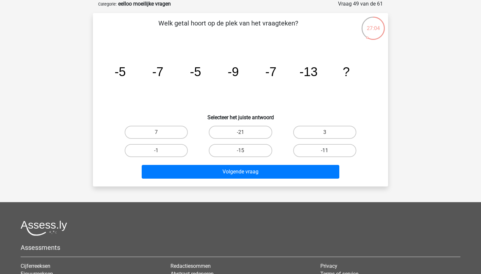
click at [333, 146] on label "-11" at bounding box center [324, 150] width 63 height 13
click at [329, 151] on input "-11" at bounding box center [326, 153] width 4 height 4
radio input "true"
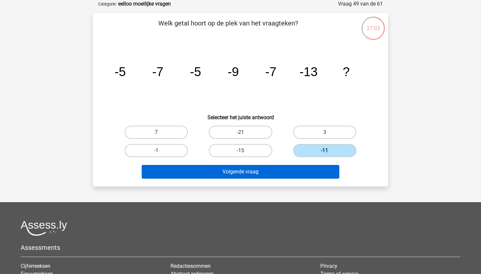
click at [296, 173] on button "Volgende vraag" at bounding box center [241, 172] width 198 height 14
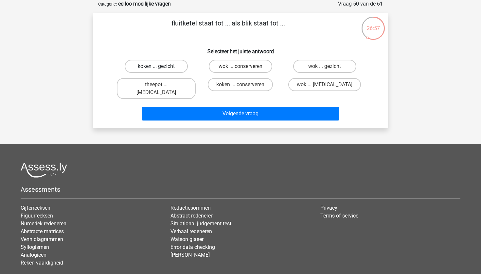
click at [174, 65] on label "koken ... gezicht" at bounding box center [156, 66] width 63 height 13
click at [161, 66] on input "koken ... gezicht" at bounding box center [158, 68] width 4 height 4
radio input "true"
click at [244, 67] on input "wok ... conserveren" at bounding box center [242, 68] width 4 height 4
radio input "true"
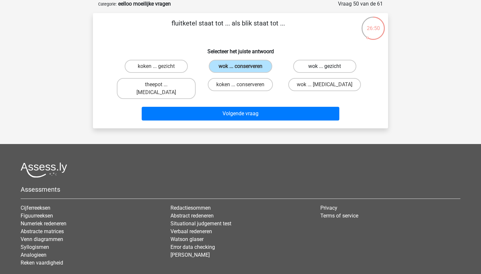
click at [328, 65] on label "wok ... gezicht" at bounding box center [324, 66] width 63 height 13
click at [328, 66] on input "wok ... gezicht" at bounding box center [326, 68] width 4 height 4
radio input "true"
click at [320, 83] on label "wok ... [MEDICAL_DATA]" at bounding box center [324, 84] width 73 height 13
click at [324, 85] on input "wok ... [MEDICAL_DATA]" at bounding box center [326, 87] width 4 height 4
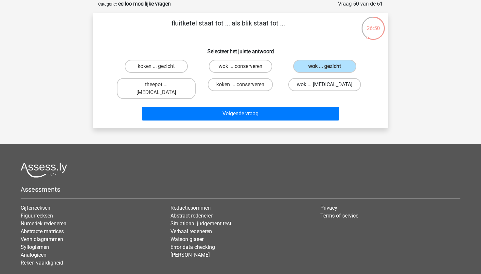
radio input "true"
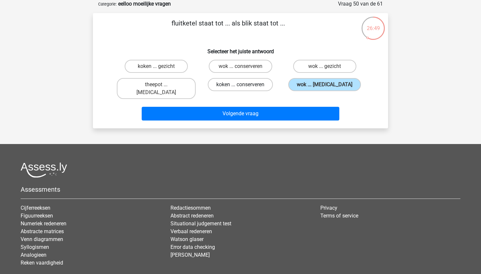
click at [262, 88] on label "koken ... conserveren" at bounding box center [240, 84] width 65 height 13
click at [245, 88] on input "koken ... conserveren" at bounding box center [242, 87] width 4 height 4
radio input "true"
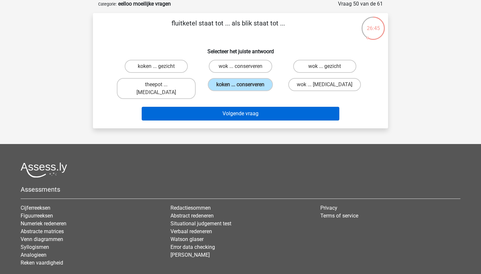
click at [250, 107] on button "Volgende vraag" at bounding box center [241, 114] width 198 height 14
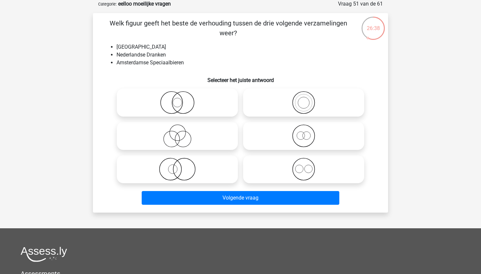
click at [324, 116] on label at bounding box center [303, 103] width 121 height 28
click at [308, 99] on input "radio" at bounding box center [305, 97] width 4 height 4
radio input "true"
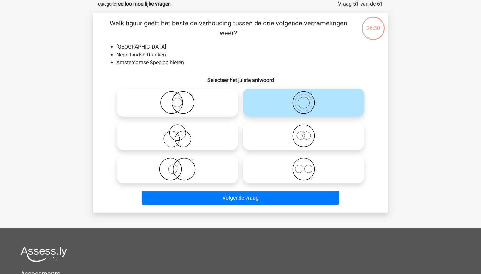
click at [288, 52] on li "Nederlandse Dranken" at bounding box center [246, 55] width 261 height 8
click at [205, 163] on icon at bounding box center [177, 169] width 116 height 23
click at [181, 163] on input "radio" at bounding box center [179, 164] width 4 height 4
radio input "true"
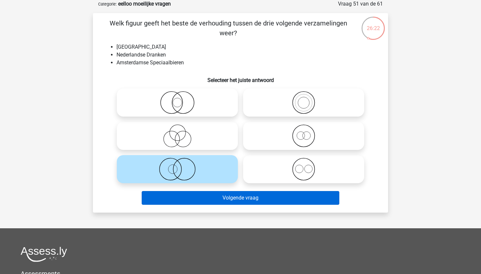
click at [231, 198] on button "Volgende vraag" at bounding box center [241, 198] width 198 height 14
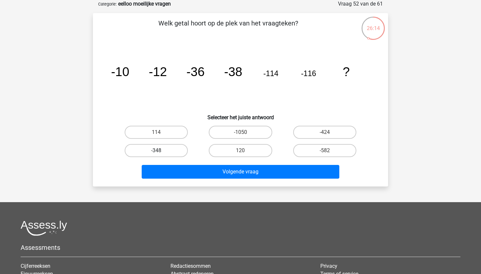
click at [169, 153] on label "-348" at bounding box center [156, 150] width 63 height 13
click at [161, 153] on input "-348" at bounding box center [158, 153] width 4 height 4
radio input "true"
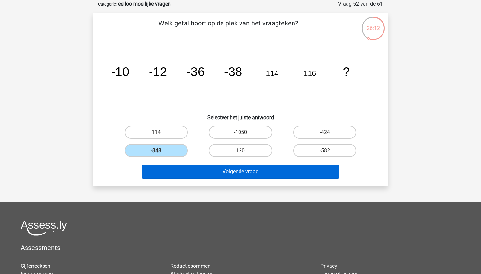
click at [232, 173] on button "Volgende vraag" at bounding box center [241, 172] width 198 height 14
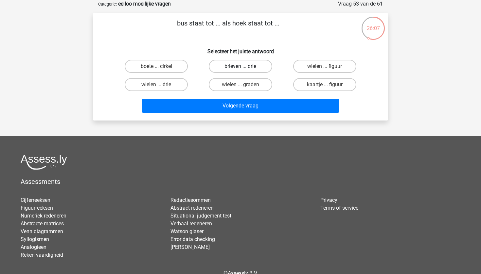
click at [246, 66] on label "brieven ... drie" at bounding box center [240, 66] width 63 height 13
click at [245, 66] on input "brieven ... drie" at bounding box center [242, 68] width 4 height 4
radio input "true"
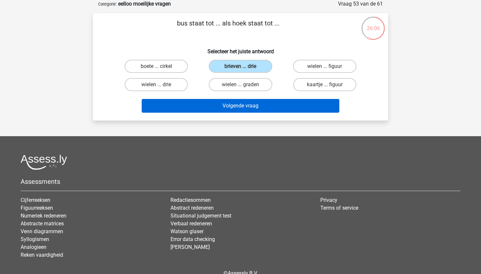
click at [245, 106] on button "Volgende vraag" at bounding box center [241, 106] width 198 height 14
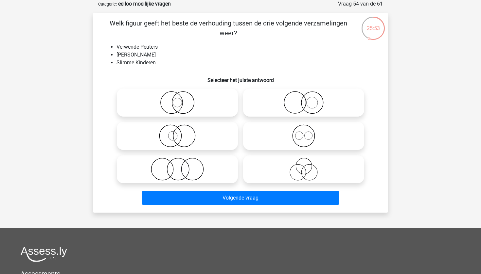
click at [302, 176] on icon at bounding box center [304, 169] width 116 height 23
click at [303, 166] on input "radio" at bounding box center [305, 164] width 4 height 4
radio input "true"
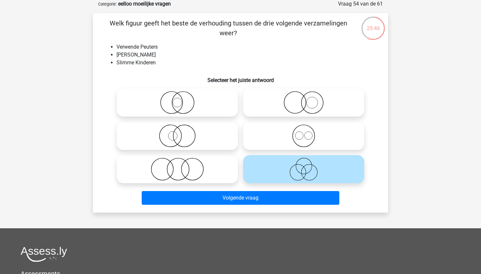
click at [184, 178] on icon at bounding box center [177, 169] width 116 height 23
click at [181, 166] on input "radio" at bounding box center [179, 164] width 4 height 4
radio input "true"
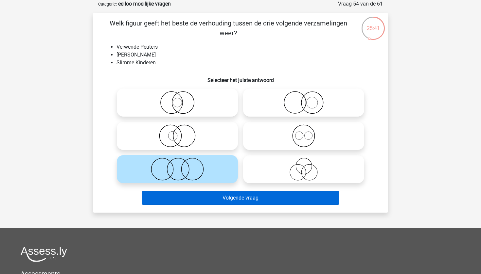
click at [268, 203] on button "Volgende vraag" at bounding box center [241, 198] width 198 height 14
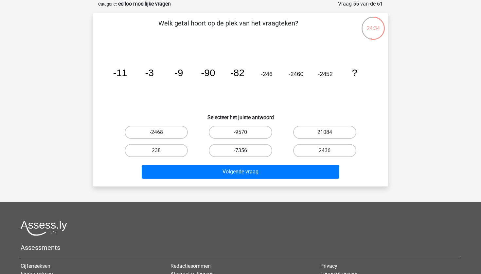
click at [256, 149] on label "-7356" at bounding box center [240, 150] width 63 height 13
click at [245, 151] on input "-7356" at bounding box center [242, 153] width 4 height 4
radio input "true"
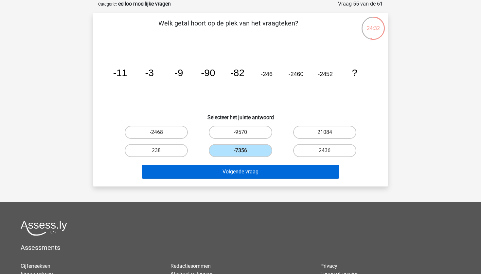
click at [245, 171] on button "Volgende vraag" at bounding box center [241, 172] width 198 height 14
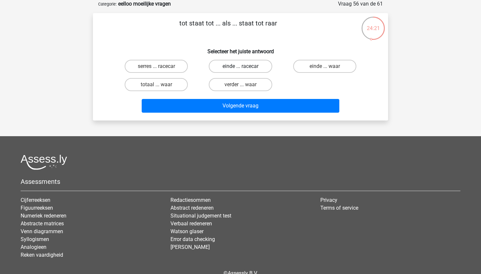
click at [259, 67] on label "einde ... racecar" at bounding box center [240, 66] width 63 height 13
click at [245, 67] on input "einde ... racecar" at bounding box center [242, 68] width 4 height 4
radio input "true"
click at [174, 86] on label "totaal ... waar" at bounding box center [156, 84] width 63 height 13
click at [161, 86] on input "totaal ... waar" at bounding box center [158, 87] width 4 height 4
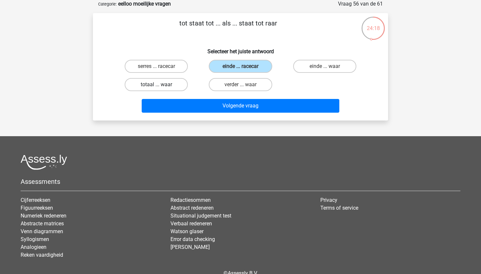
radio input "true"
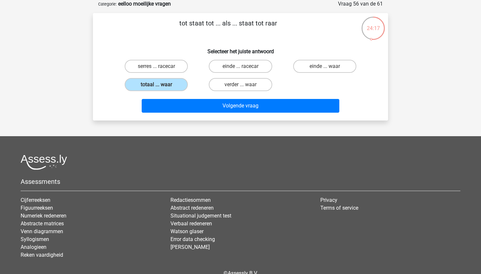
click at [241, 68] on input "einde ... racecar" at bounding box center [242, 68] width 4 height 4
radio input "true"
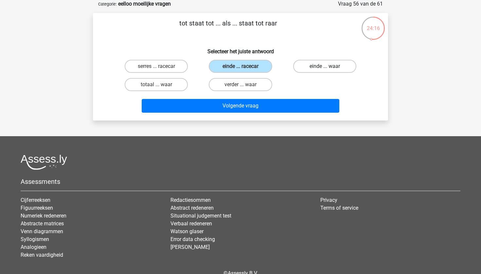
click at [336, 63] on label "einde ... waar" at bounding box center [324, 66] width 63 height 13
click at [329, 66] on input "einde ... waar" at bounding box center [326, 68] width 4 height 4
radio input "true"
click at [252, 68] on label "einde ... racecar" at bounding box center [240, 66] width 63 height 13
click at [245, 68] on input "einde ... racecar" at bounding box center [242, 68] width 4 height 4
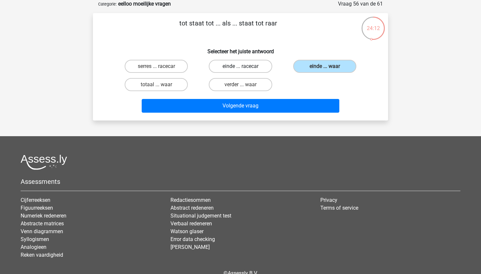
radio input "true"
click at [258, 83] on label "verder ... waar" at bounding box center [240, 84] width 63 height 13
click at [245, 85] on input "verder ... waar" at bounding box center [242, 87] width 4 height 4
radio input "true"
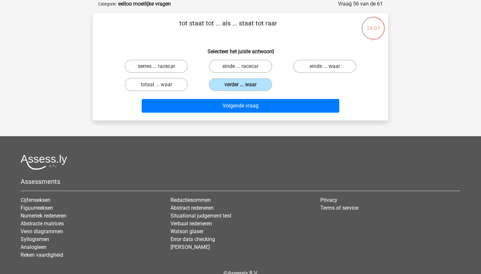
click at [244, 58] on div "einde ... racecar" at bounding box center [240, 66] width 84 height 18
click at [246, 63] on label "einde ... racecar" at bounding box center [240, 66] width 63 height 13
click at [245, 66] on input "einde ... racecar" at bounding box center [242, 68] width 4 height 4
radio input "true"
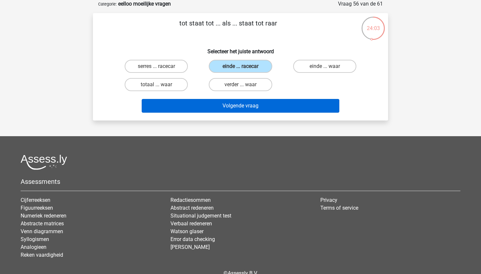
click at [251, 106] on button "Volgende vraag" at bounding box center [241, 106] width 198 height 14
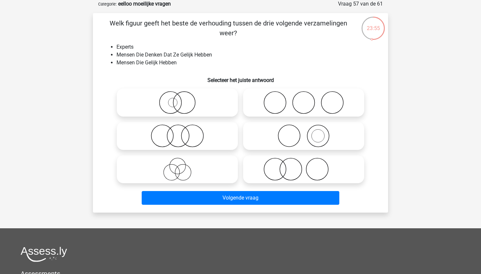
click at [304, 95] on input "radio" at bounding box center [305, 97] width 4 height 4
radio input "true"
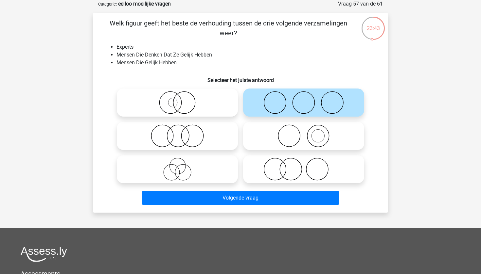
click at [205, 135] on icon at bounding box center [177, 136] width 116 height 23
click at [181, 133] on input "radio" at bounding box center [179, 130] width 4 height 4
radio input "true"
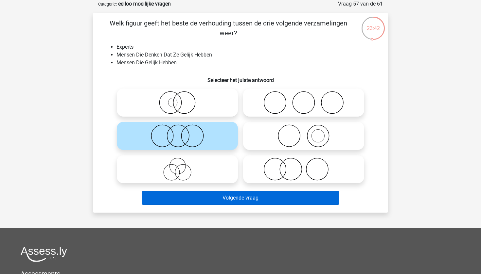
click at [223, 196] on button "Volgende vraag" at bounding box center [241, 198] width 198 height 14
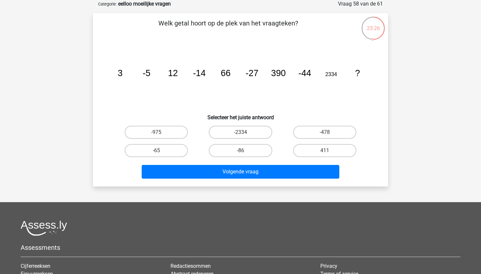
click at [226, 74] on tspan "66" at bounding box center [226, 73] width 10 height 10
drag, startPoint x: 226, startPoint y: 74, endPoint x: 231, endPoint y: 71, distance: 5.8
click at [231, 71] on icon "image/svg+xml 3 -5 12 -14 66 -27 390 -44 2334 ?" at bounding box center [240, 76] width 263 height 66
click at [228, 73] on tspan "66" at bounding box center [226, 73] width 10 height 10
drag, startPoint x: 225, startPoint y: 73, endPoint x: 232, endPoint y: 71, distance: 7.1
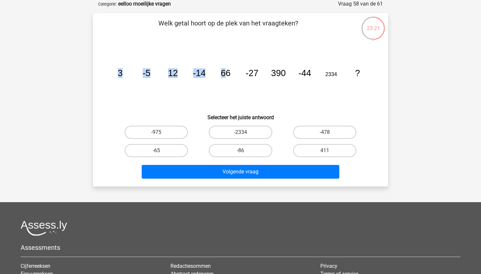
click at [232, 71] on icon "image/svg+xml 3 -5 12 -14 66 -27 390 -44 2334 ?" at bounding box center [240, 76] width 263 height 66
click at [157, 149] on label "-65" at bounding box center [156, 150] width 63 height 13
click at [157, 151] on input "-65" at bounding box center [158, 153] width 4 height 4
radio input "true"
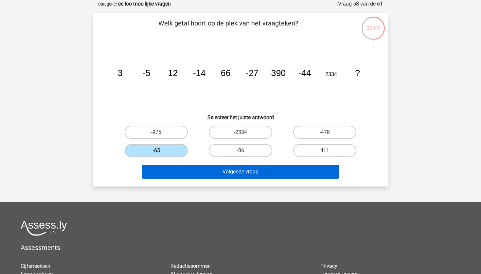
click at [175, 168] on button "Volgende vraag" at bounding box center [241, 172] width 198 height 14
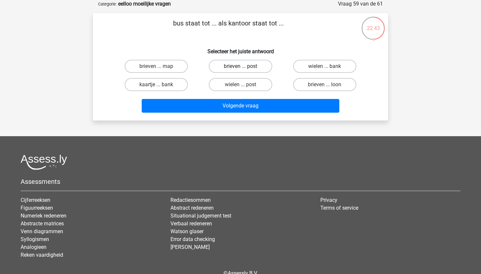
click at [257, 66] on label "brieven ... post" at bounding box center [240, 66] width 63 height 13
click at [245, 66] on input "brieven ... post" at bounding box center [242, 68] width 4 height 4
radio input "true"
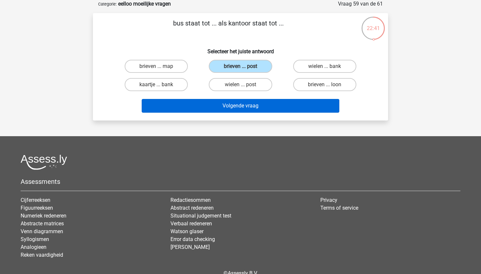
click at [261, 106] on button "Volgende vraag" at bounding box center [241, 106] width 198 height 14
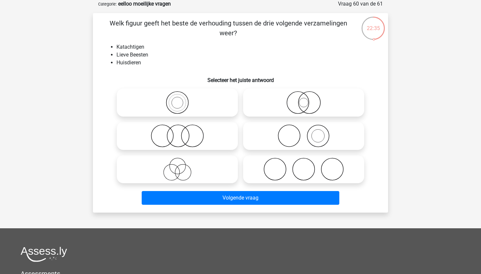
click at [306, 167] on icon at bounding box center [304, 169] width 116 height 23
click at [306, 166] on input "radio" at bounding box center [305, 164] width 4 height 4
radio input "true"
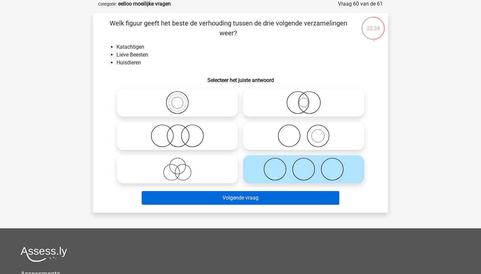
click at [290, 197] on button "Volgende vraag" at bounding box center [241, 198] width 198 height 14
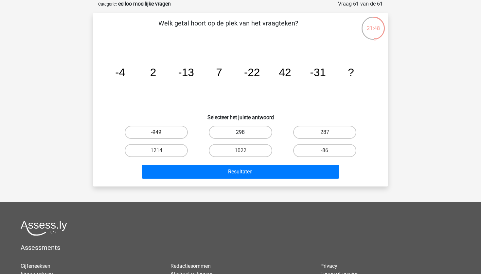
click at [233, 133] on label "298" at bounding box center [240, 132] width 63 height 13
click at [240, 133] on input "298" at bounding box center [242, 134] width 4 height 4
radio input "true"
click at [161, 147] on label "1214" at bounding box center [156, 150] width 63 height 13
click at [161, 151] on input "1214" at bounding box center [158, 153] width 4 height 4
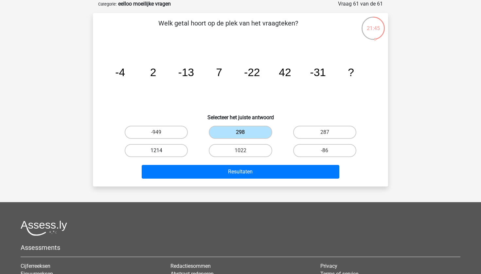
radio input "true"
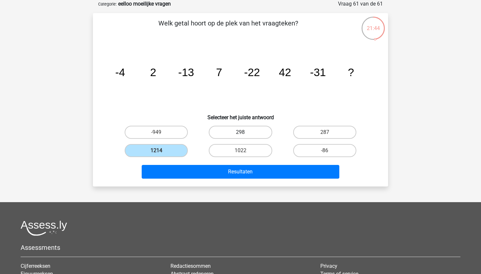
click at [250, 133] on label "298" at bounding box center [240, 132] width 63 height 13
click at [245, 133] on input "298" at bounding box center [242, 134] width 4 height 4
radio input "true"
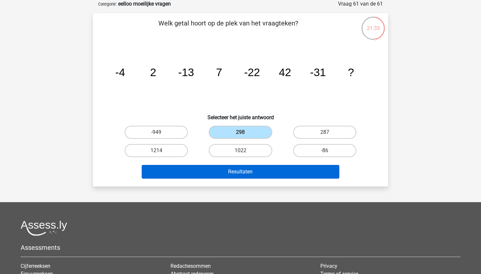
click at [257, 175] on button "Resultaten" at bounding box center [241, 172] width 198 height 14
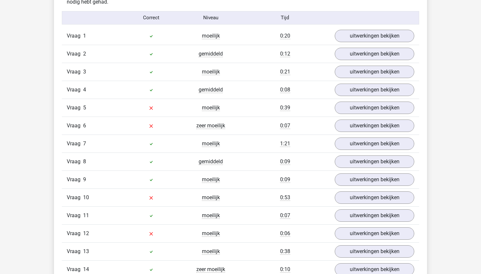
scroll to position [719, 0]
click at [350, 108] on link "uitwerkingen bekijken" at bounding box center [374, 108] width 91 height 14
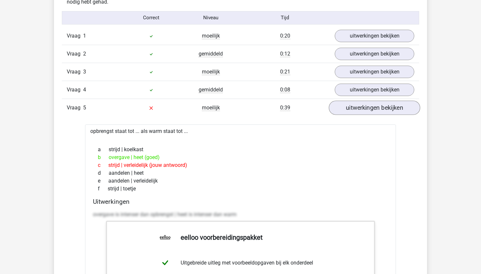
click at [350, 108] on link "uitwerkingen bekijken" at bounding box center [374, 108] width 91 height 14
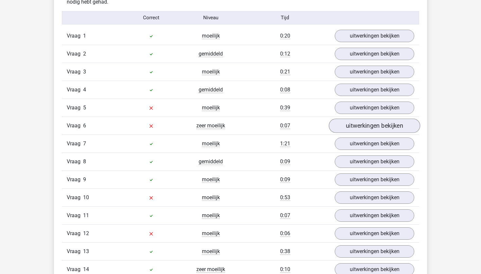
click at [355, 122] on link "uitwerkingen bekijken" at bounding box center [374, 126] width 91 height 14
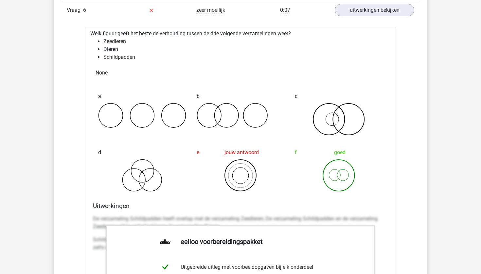
scroll to position [829, 0]
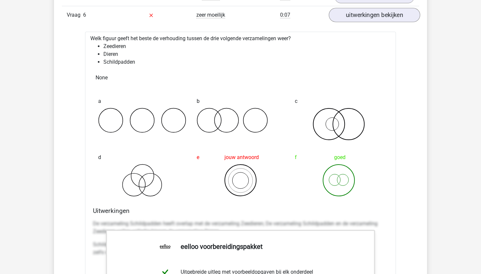
click at [357, 16] on link "uitwerkingen bekijken" at bounding box center [374, 15] width 91 height 14
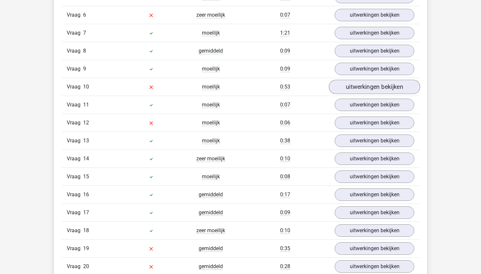
click at [355, 83] on link "uitwerkingen bekijken" at bounding box center [374, 87] width 91 height 14
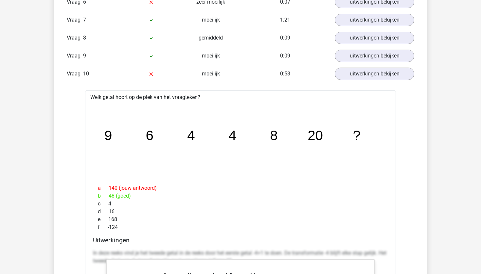
scroll to position [841, 0]
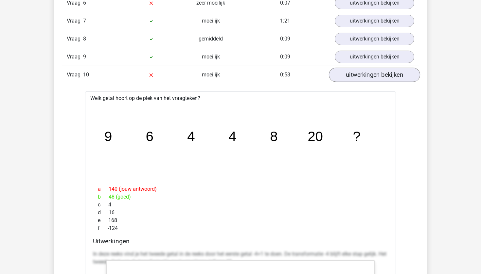
click at [368, 74] on link "uitwerkingen bekijken" at bounding box center [374, 75] width 91 height 14
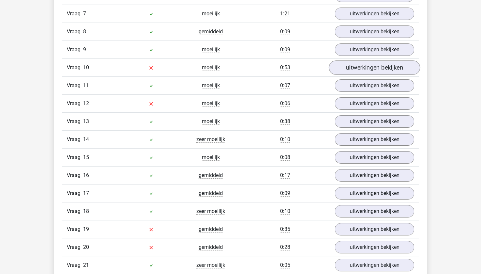
scroll to position [855, 0]
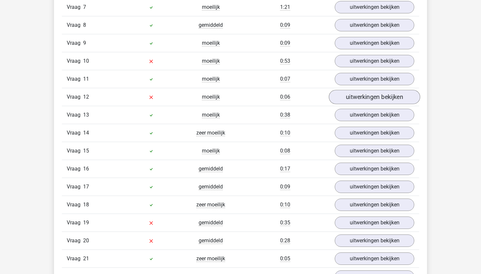
click at [349, 92] on link "uitwerkingen bekijken" at bounding box center [374, 97] width 91 height 14
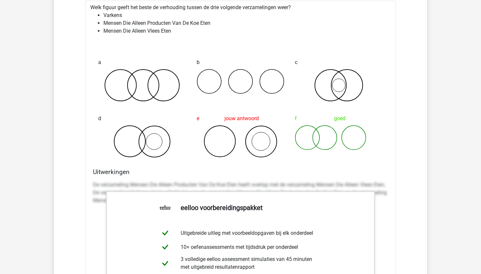
scroll to position [943, 0]
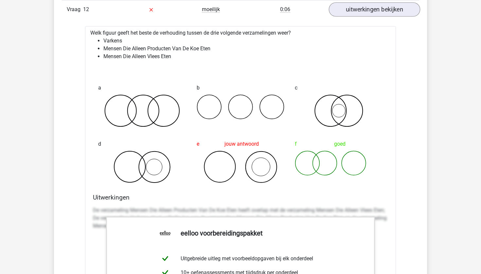
click at [370, 9] on link "uitwerkingen bekijken" at bounding box center [374, 10] width 91 height 14
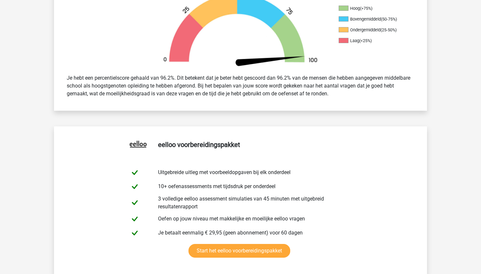
scroll to position [62, 0]
